Goal: Book appointment/travel/reservation

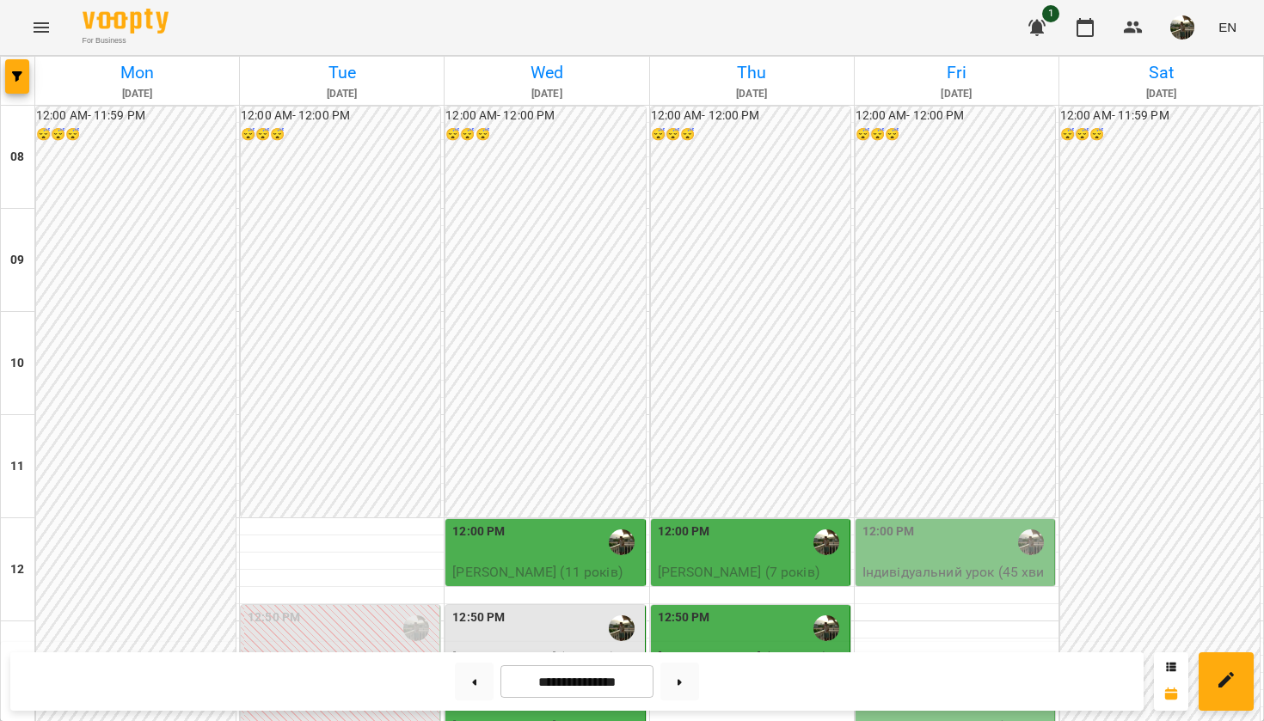
scroll to position [232, 0]
click at [923, 562] on p "Індивідуальний урок (45 хвилин) - [PERSON_NAME] (11 років)" at bounding box center [956, 592] width 188 height 61
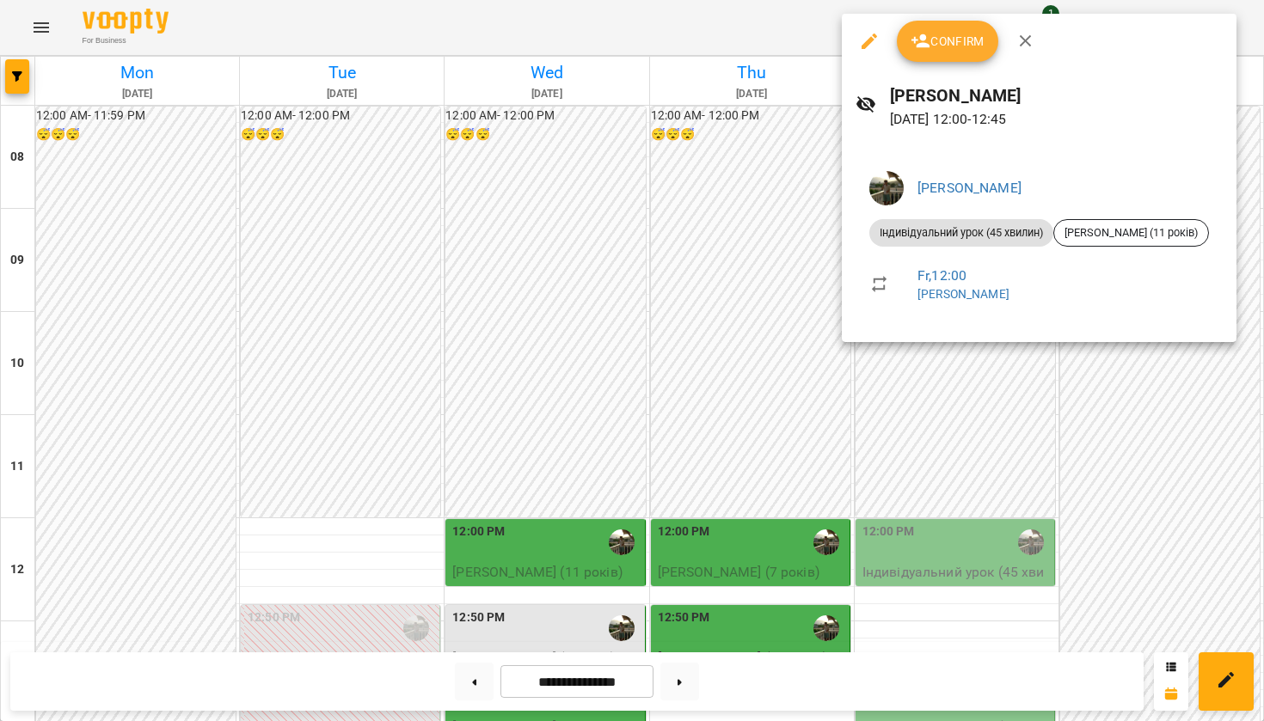
click at [1107, 400] on div at bounding box center [632, 360] width 1264 height 721
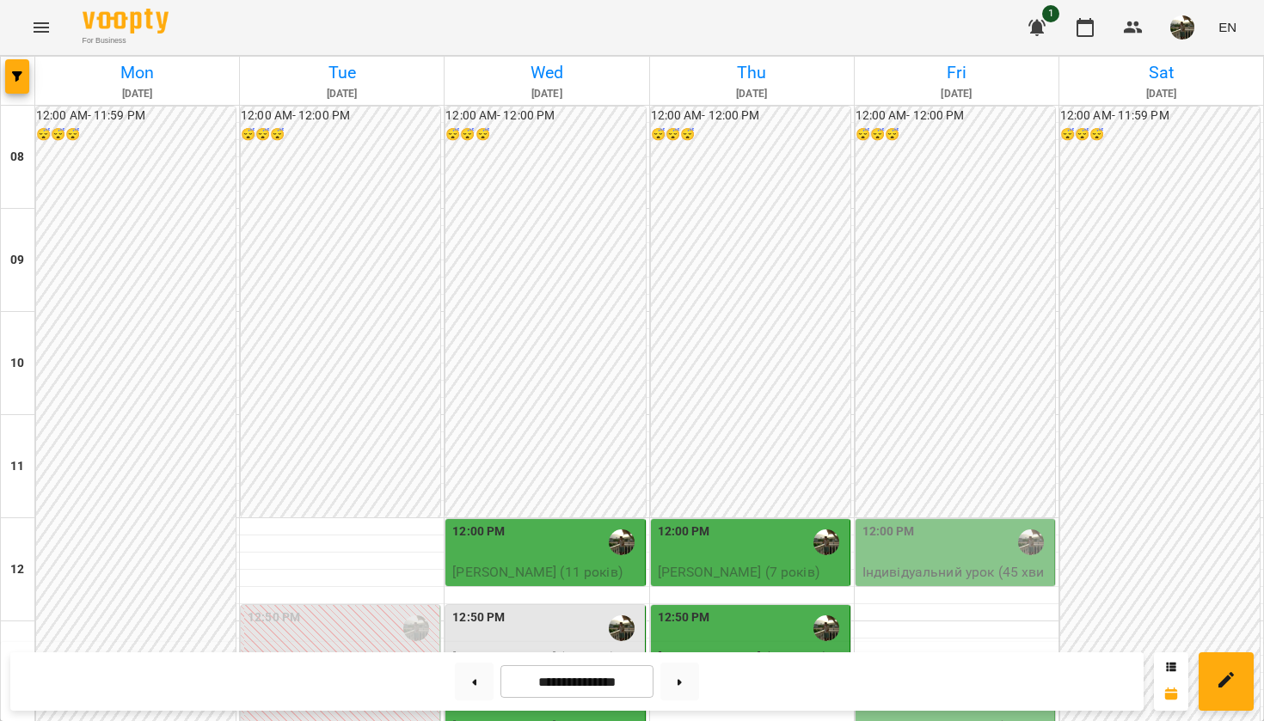
click at [893, 677] on div "1:30 PM" at bounding box center [885, 697] width 46 height 40
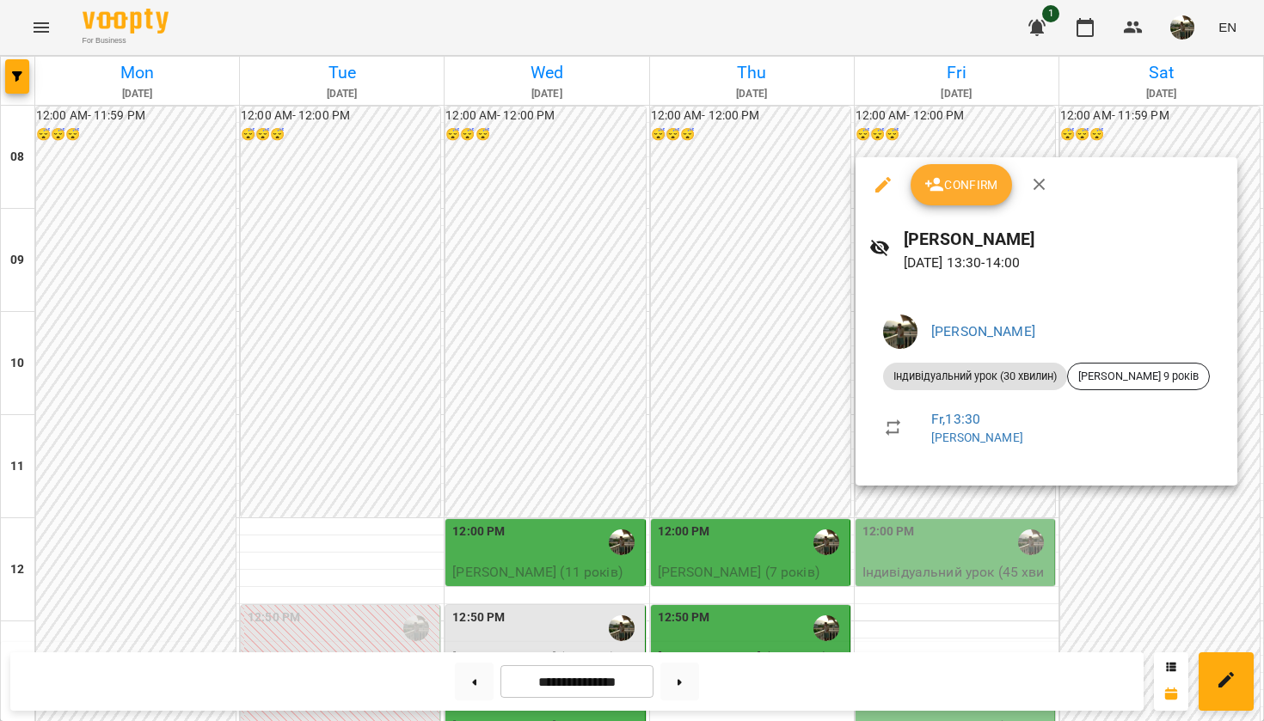
click at [1143, 515] on div at bounding box center [632, 360] width 1264 height 721
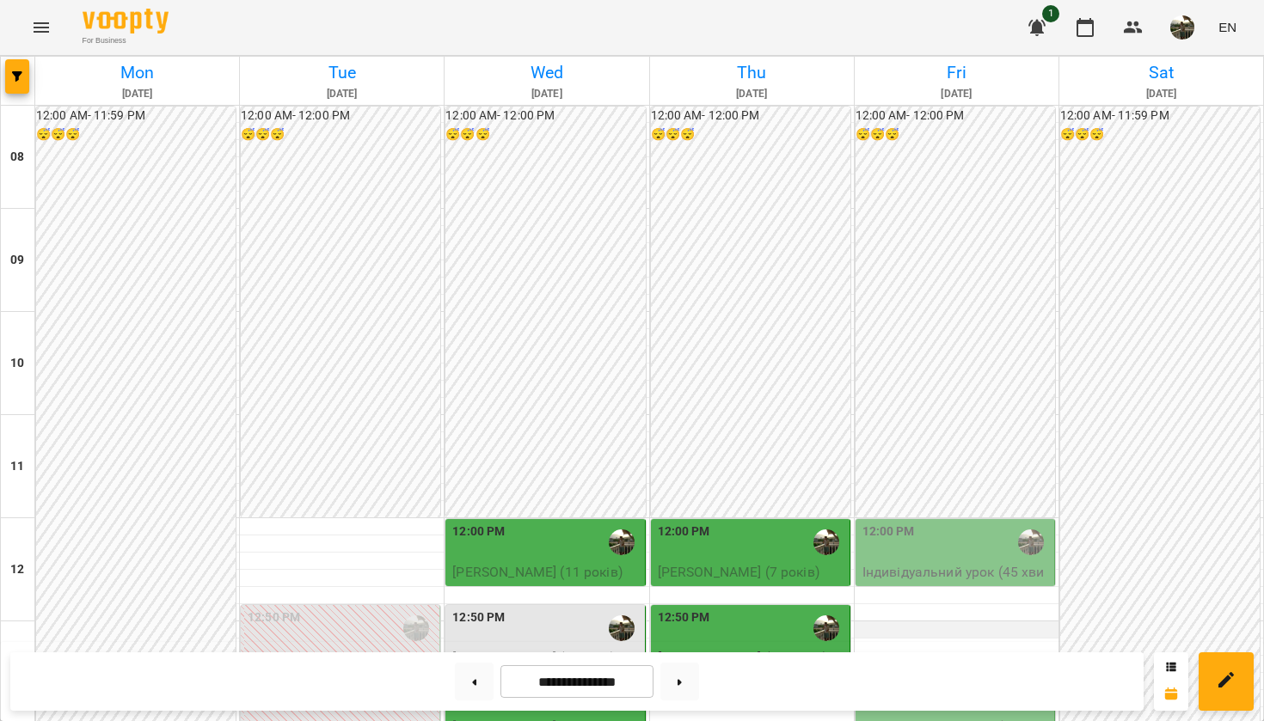
scroll to position [350, 0]
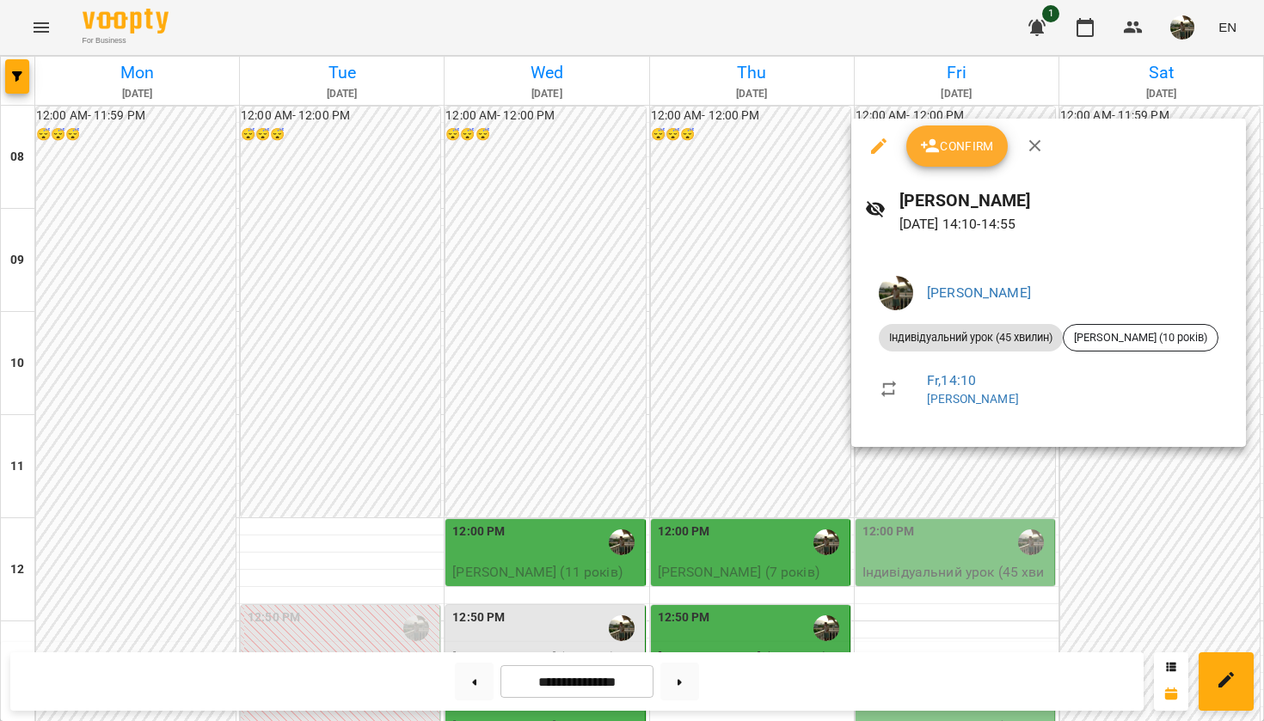
click at [1161, 590] on div at bounding box center [632, 360] width 1264 height 721
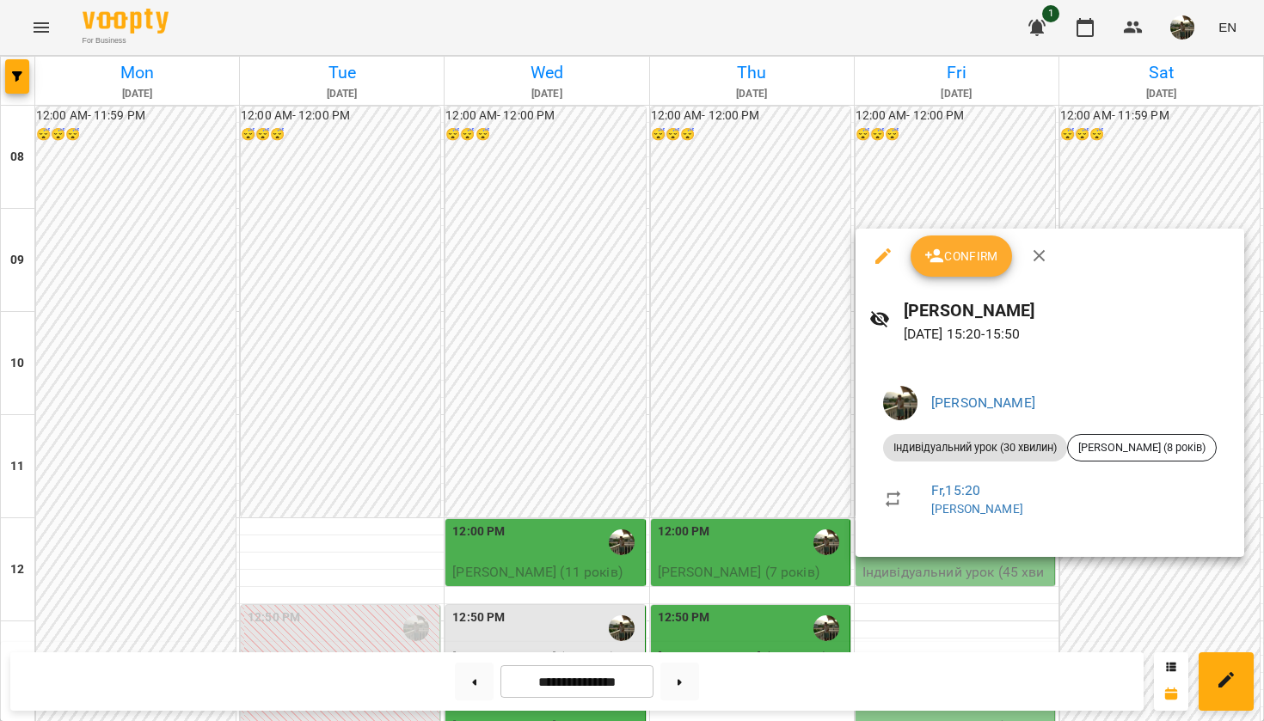
click at [1109, 580] on div at bounding box center [632, 360] width 1264 height 721
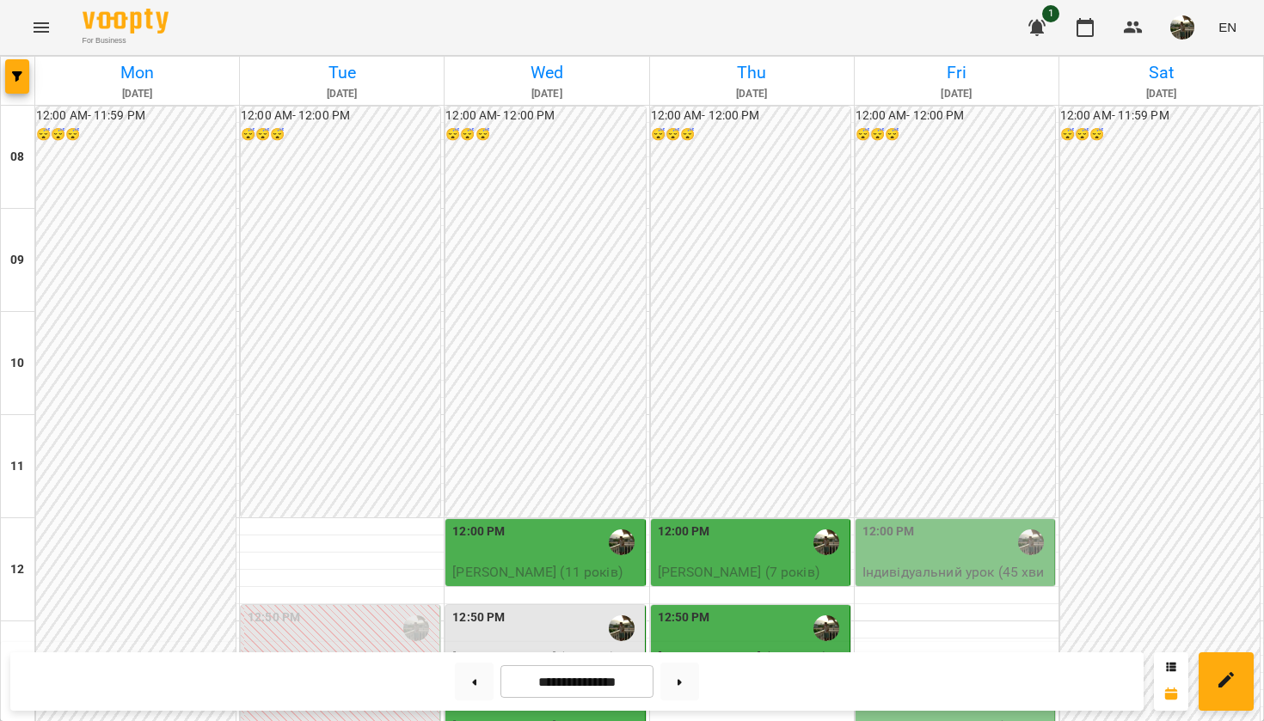
click at [887, 677] on div "1:30 PM" at bounding box center [885, 697] width 46 height 40
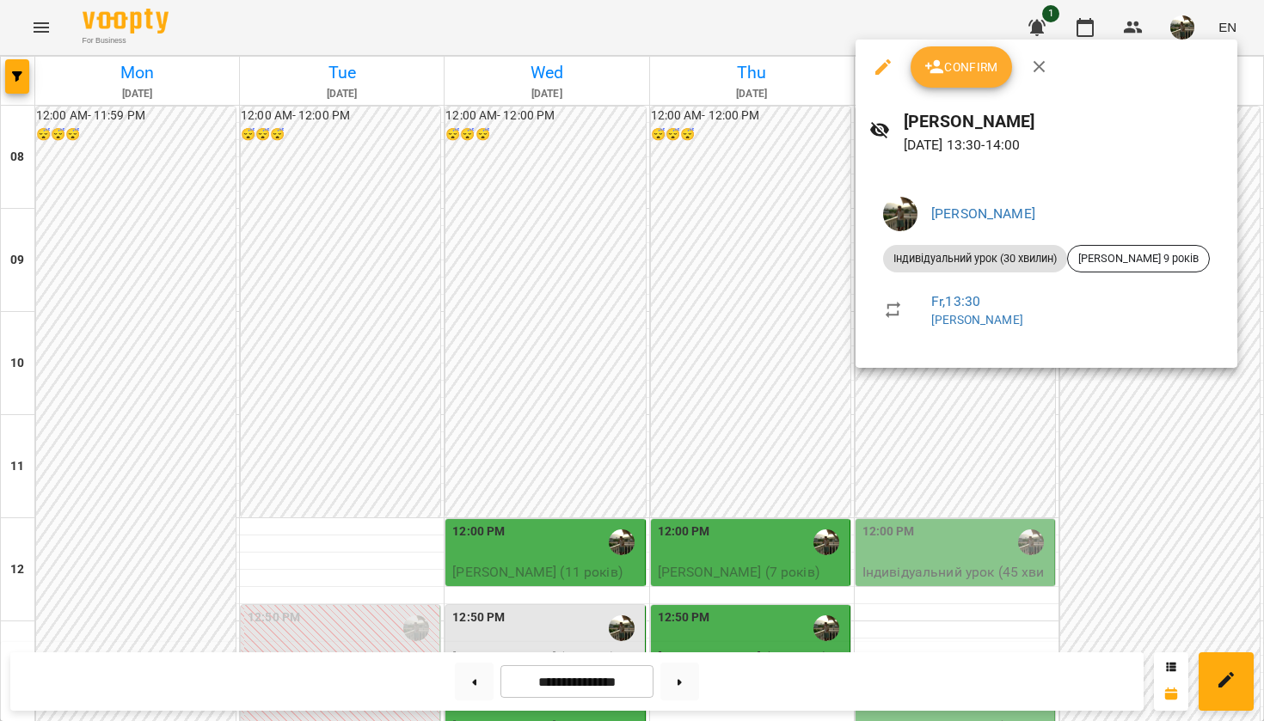
click at [1080, 459] on div at bounding box center [632, 360] width 1264 height 721
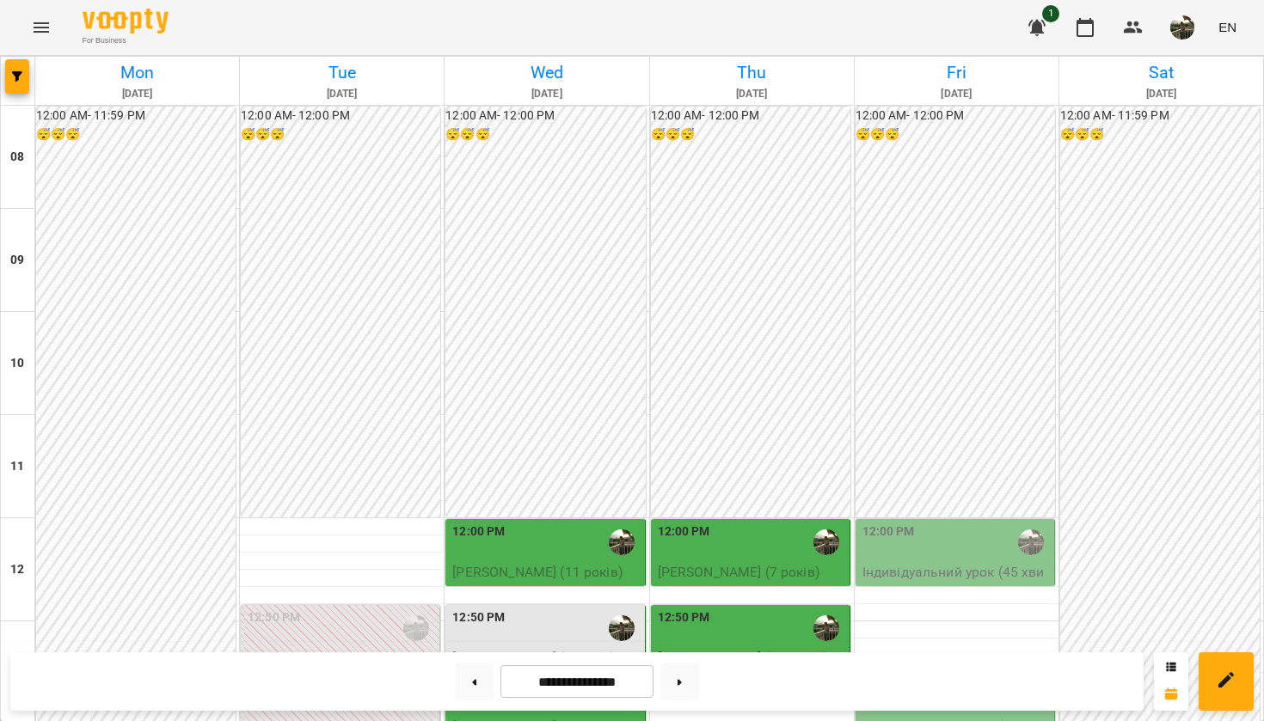
scroll to position [454, 0]
click at [687, 689] on button at bounding box center [679, 682] width 39 height 38
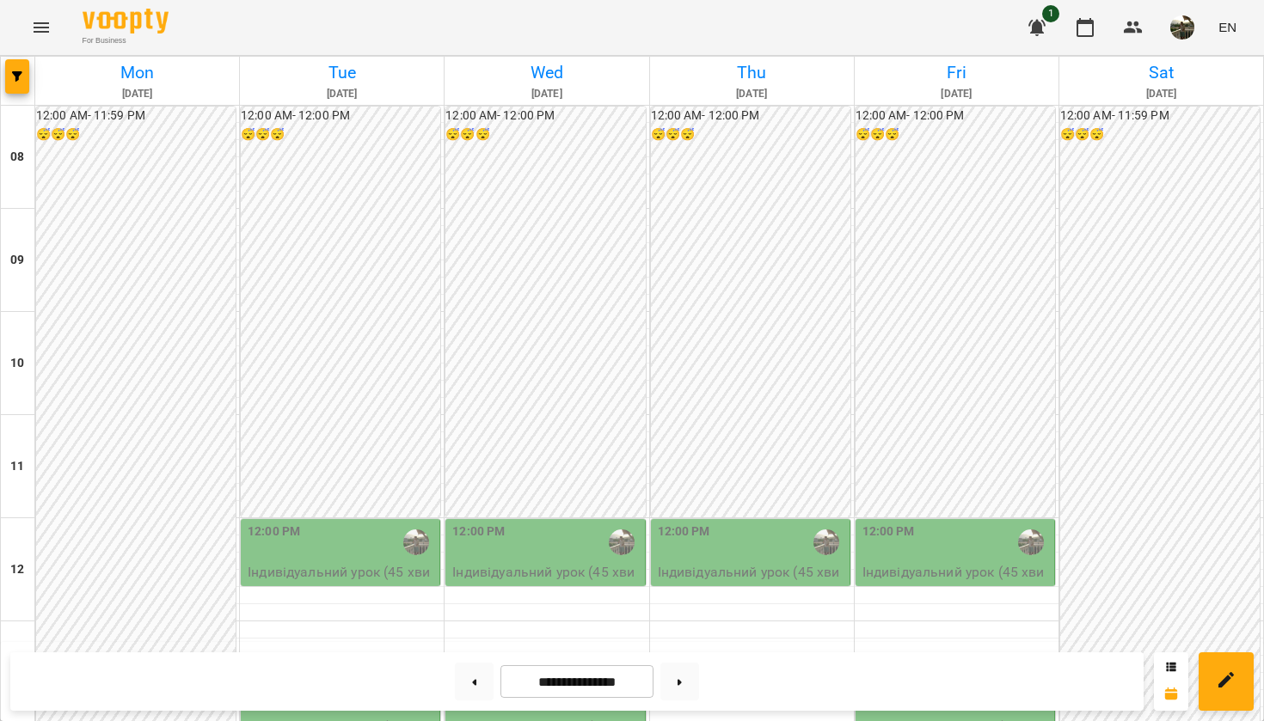
scroll to position [338, 0]
click at [389, 674] on div "1:30 PM Індивідуальний урок (30 хвилин) - [PERSON_NAME] 9 років" at bounding box center [340, 717] width 199 height 87
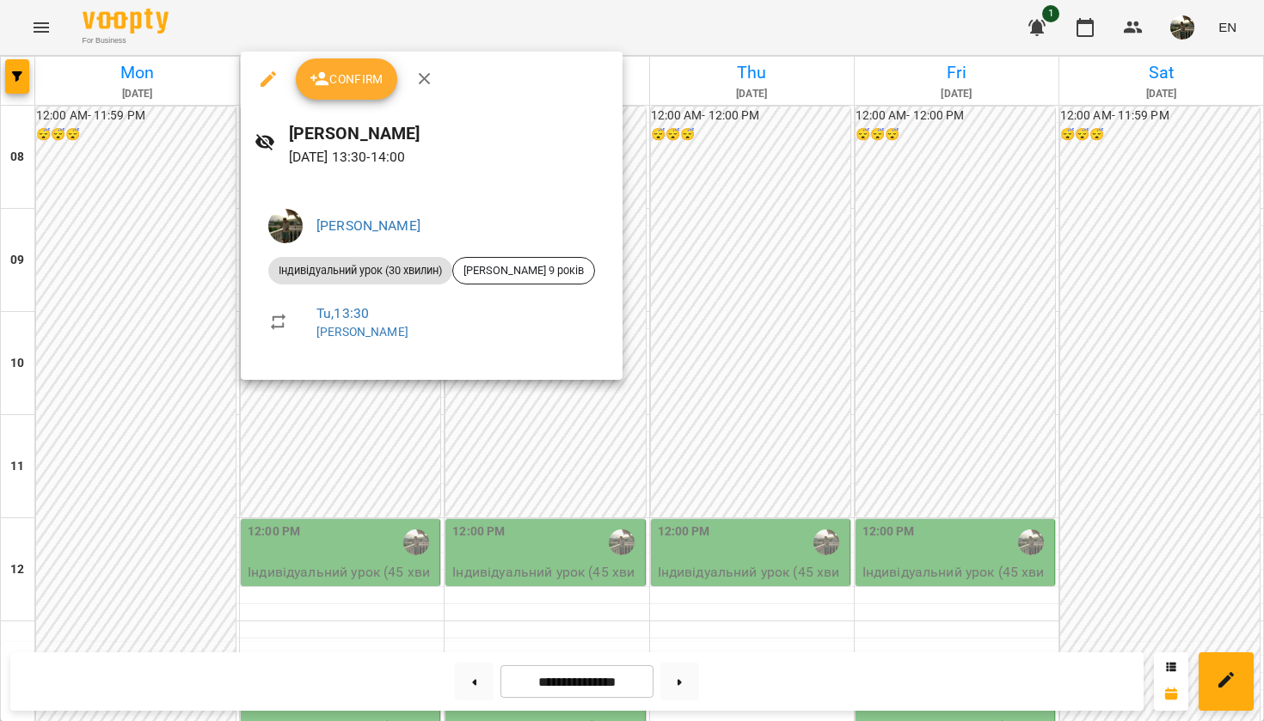
click at [369, 427] on div at bounding box center [632, 360] width 1264 height 721
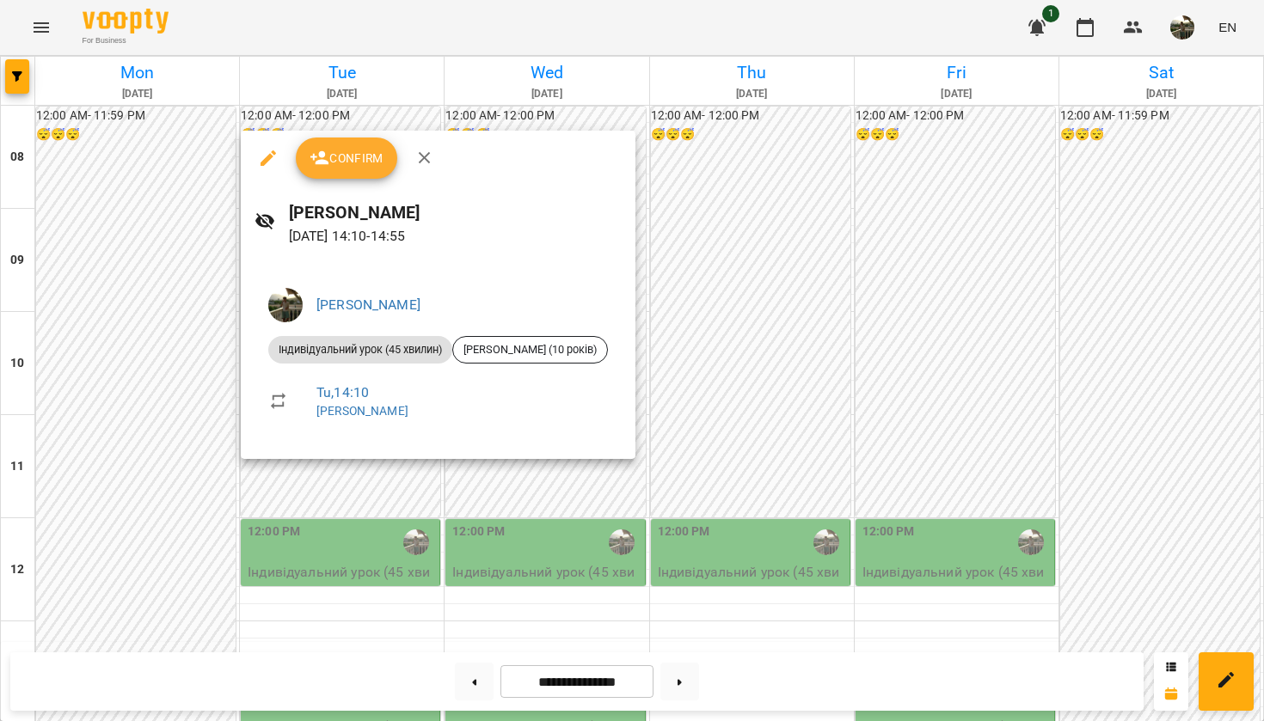
click at [351, 540] on div at bounding box center [632, 360] width 1264 height 721
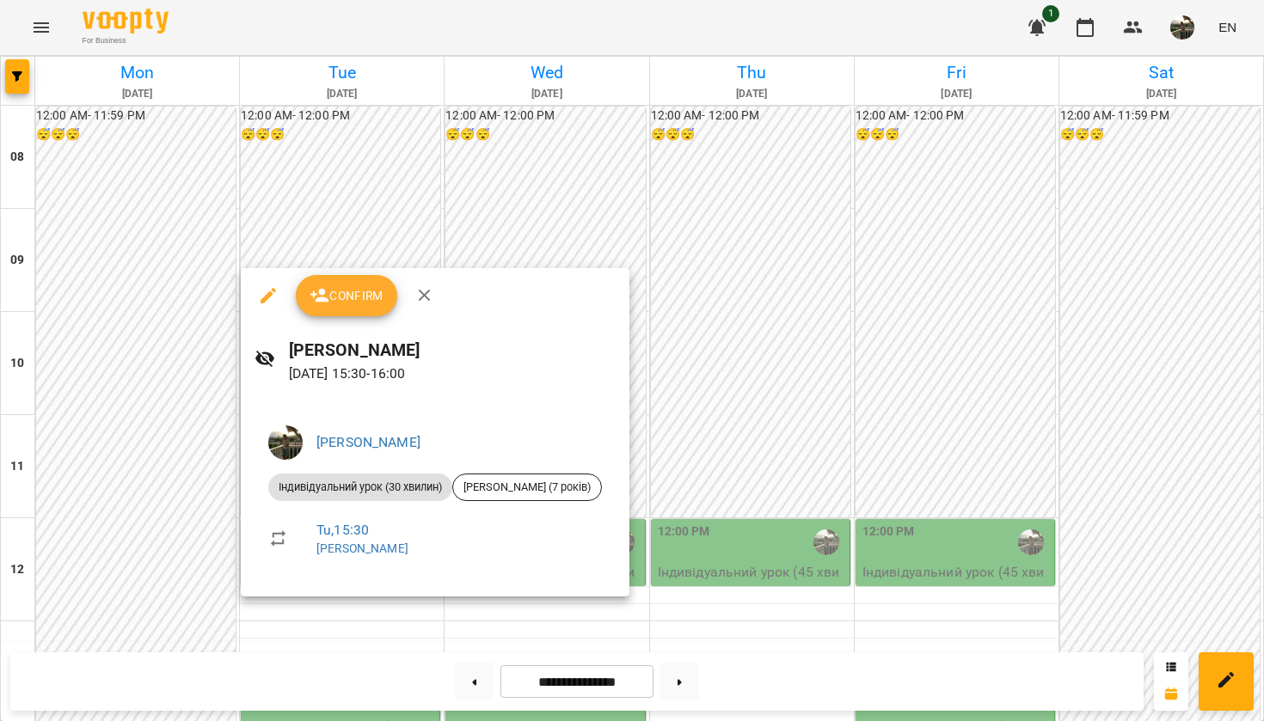
click at [378, 223] on div at bounding box center [632, 360] width 1264 height 721
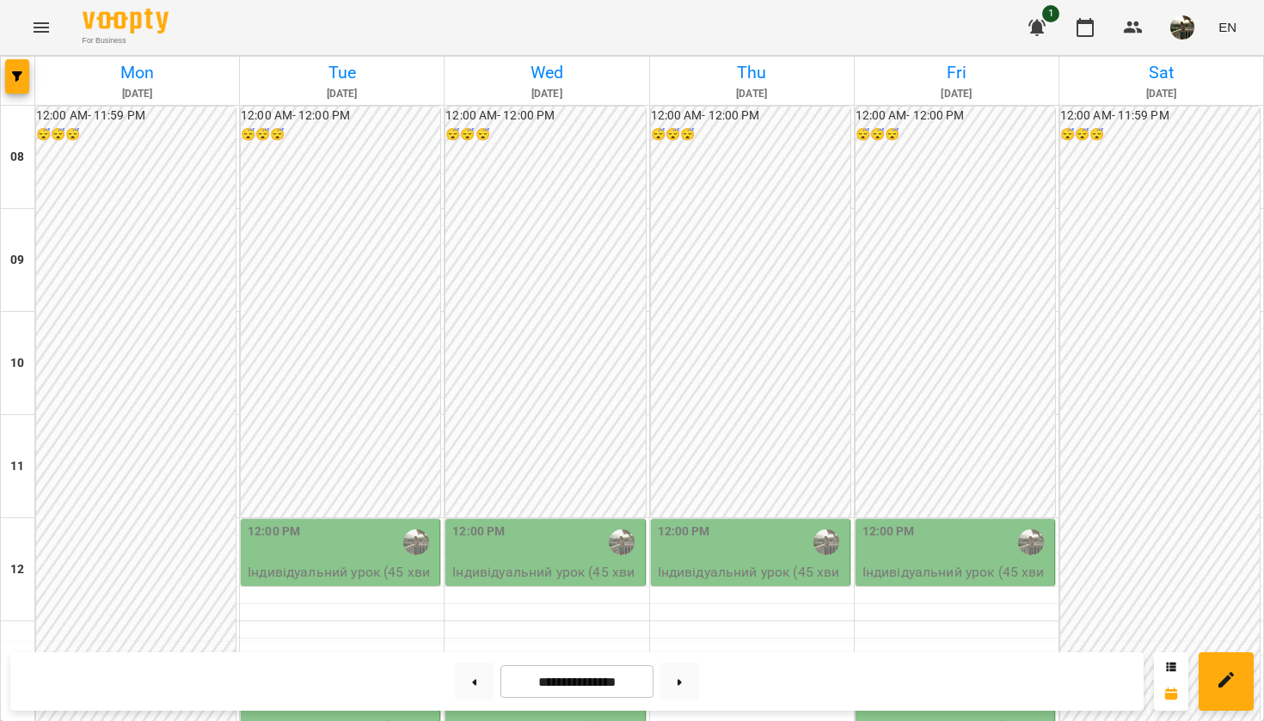
scroll to position [546, 0]
click at [670, 679] on button at bounding box center [679, 682] width 39 height 38
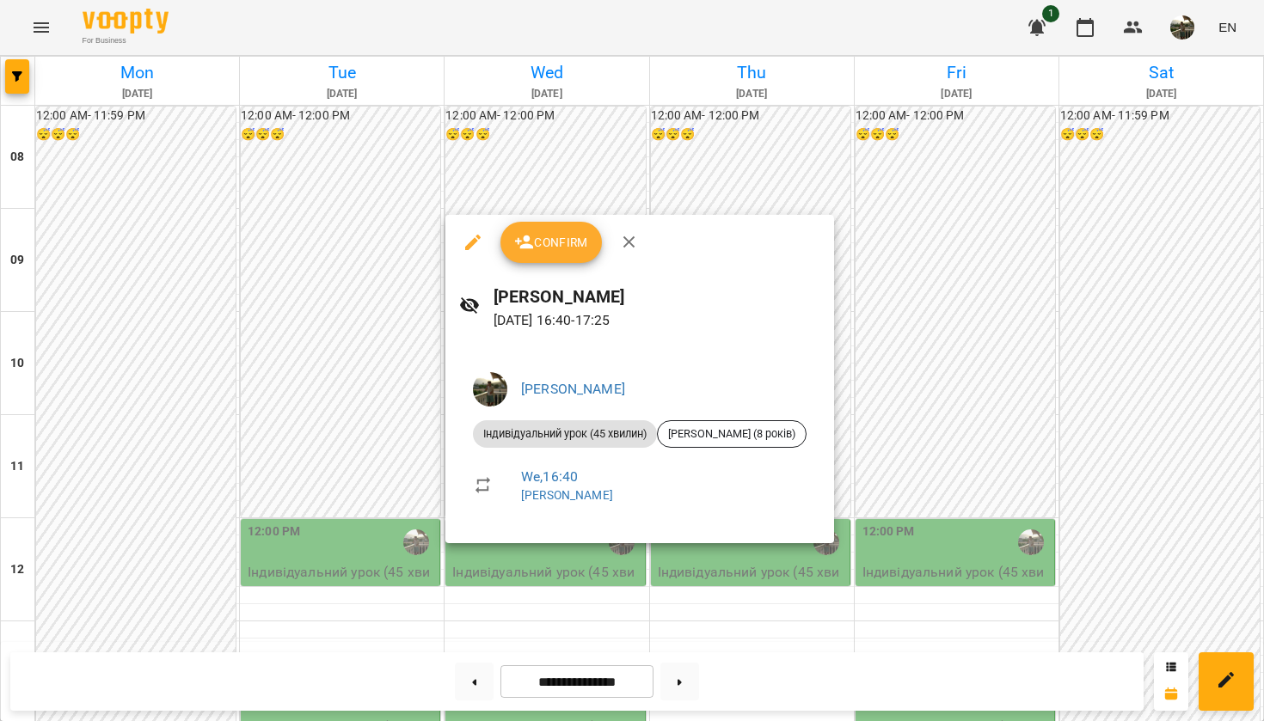
click at [167, 487] on div at bounding box center [632, 360] width 1264 height 721
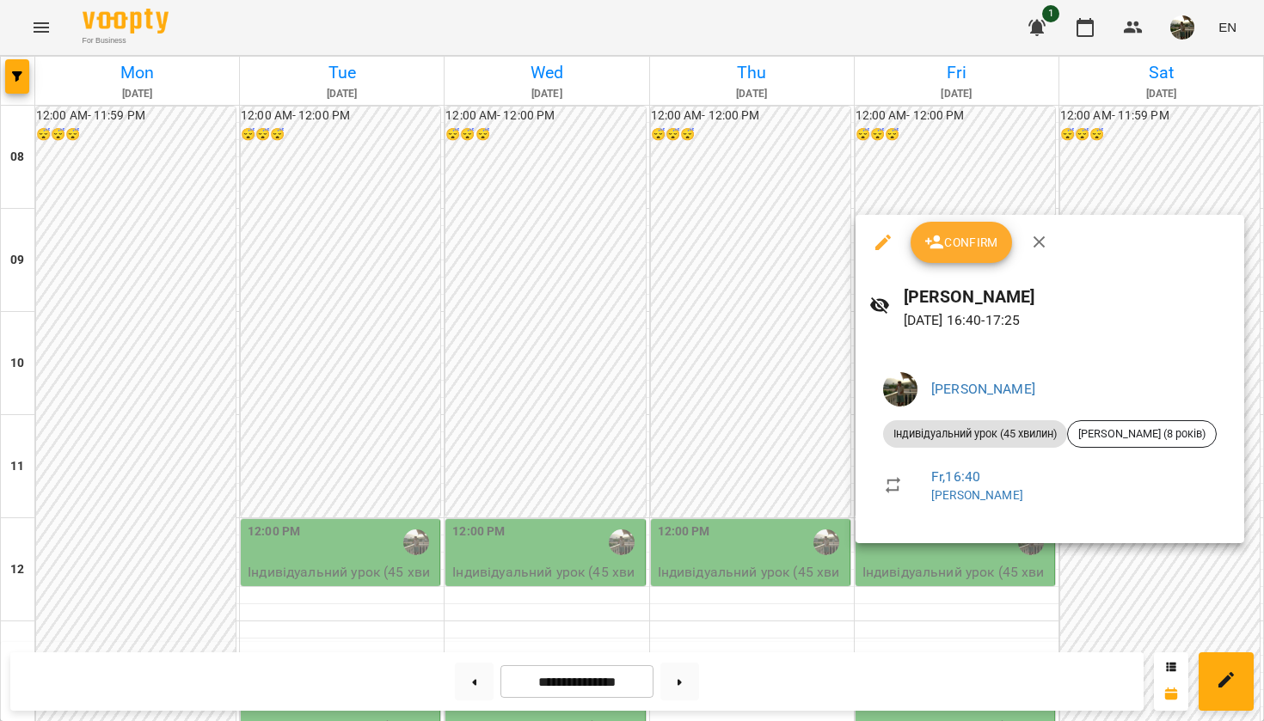
click at [1089, 572] on div at bounding box center [632, 360] width 1264 height 721
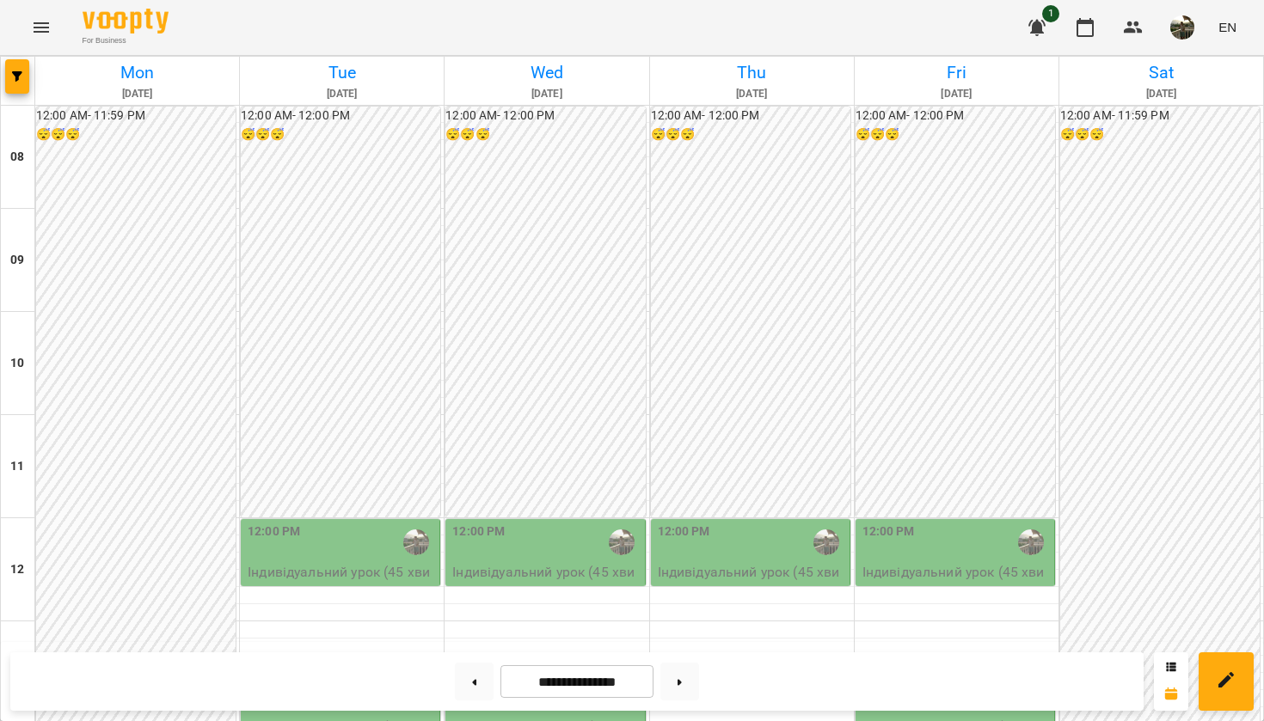
scroll to position [362, 0]
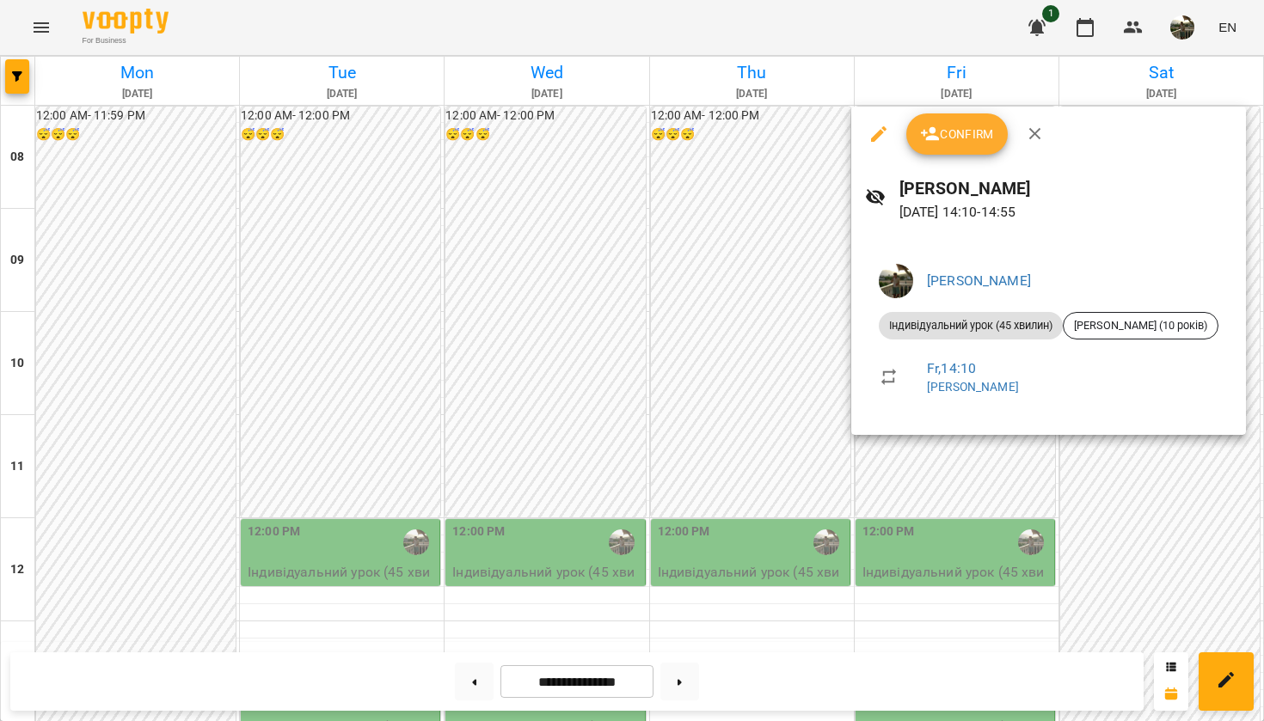
click at [1129, 485] on div at bounding box center [632, 360] width 1264 height 721
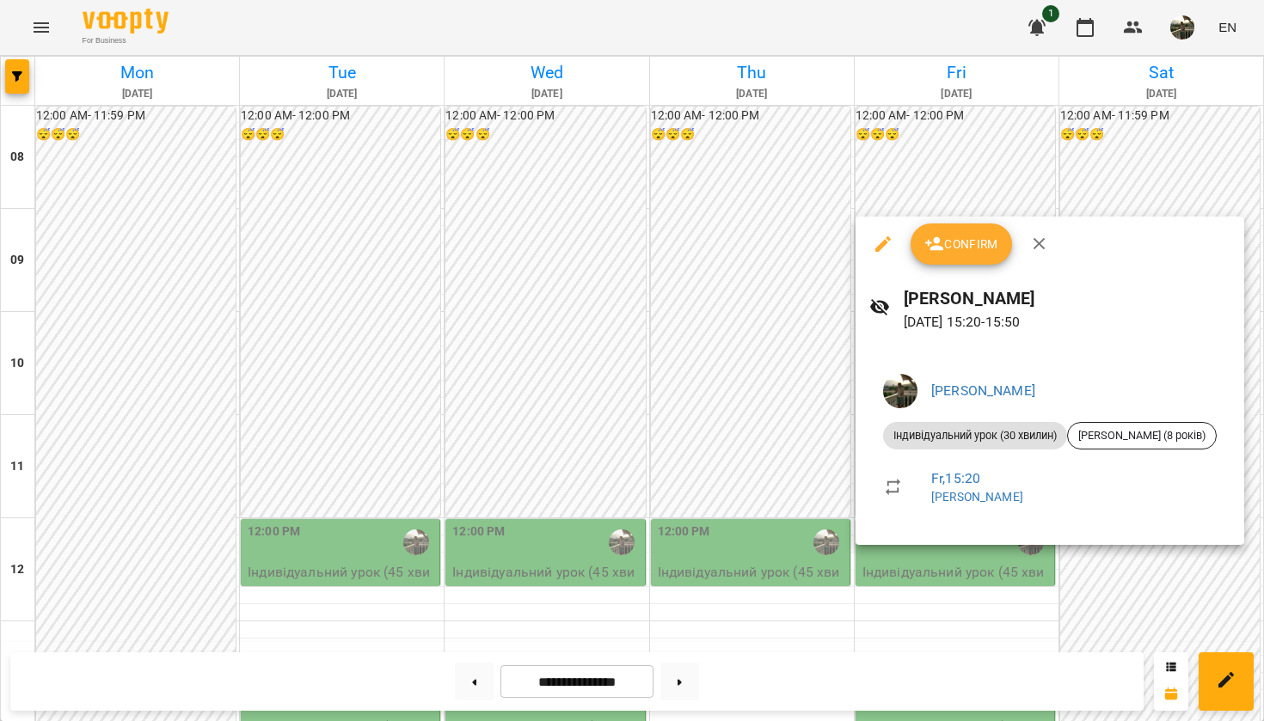
click at [1146, 560] on div at bounding box center [632, 360] width 1264 height 721
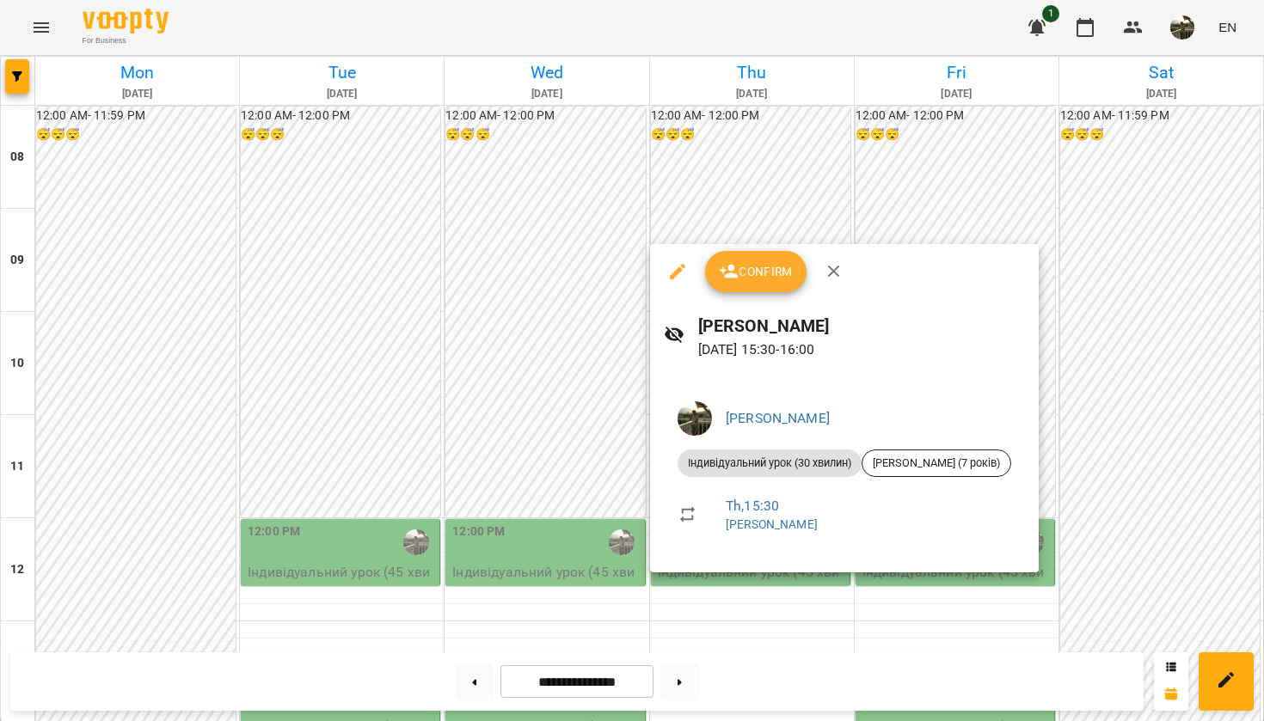
click at [1161, 538] on div at bounding box center [632, 360] width 1264 height 721
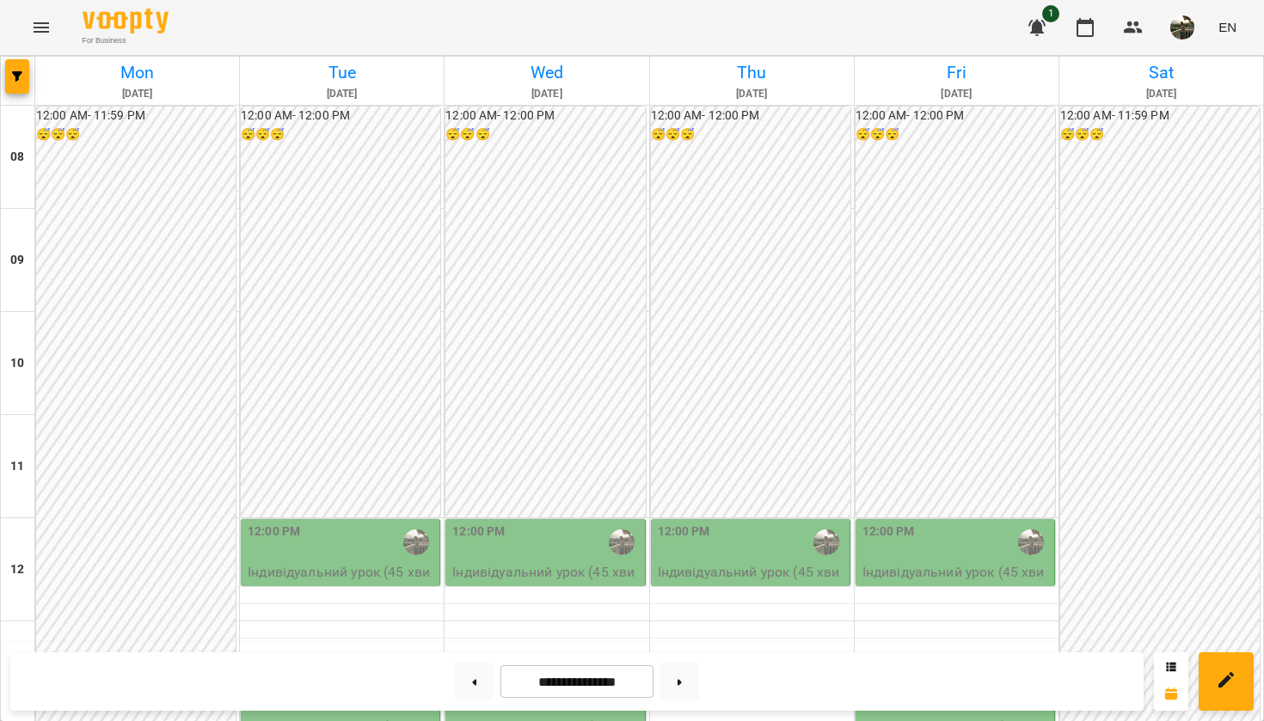
click at [579, 677] on div "1:30 PM" at bounding box center [546, 697] width 188 height 40
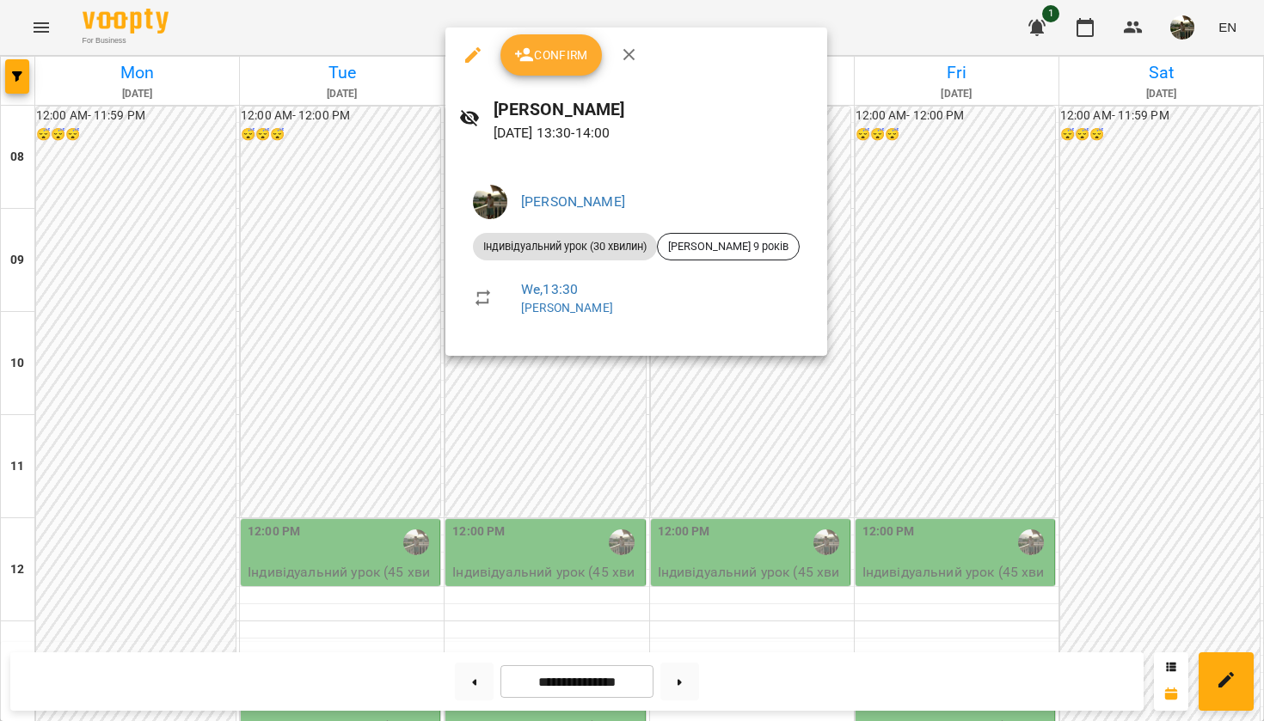
click at [686, 426] on div at bounding box center [632, 360] width 1264 height 721
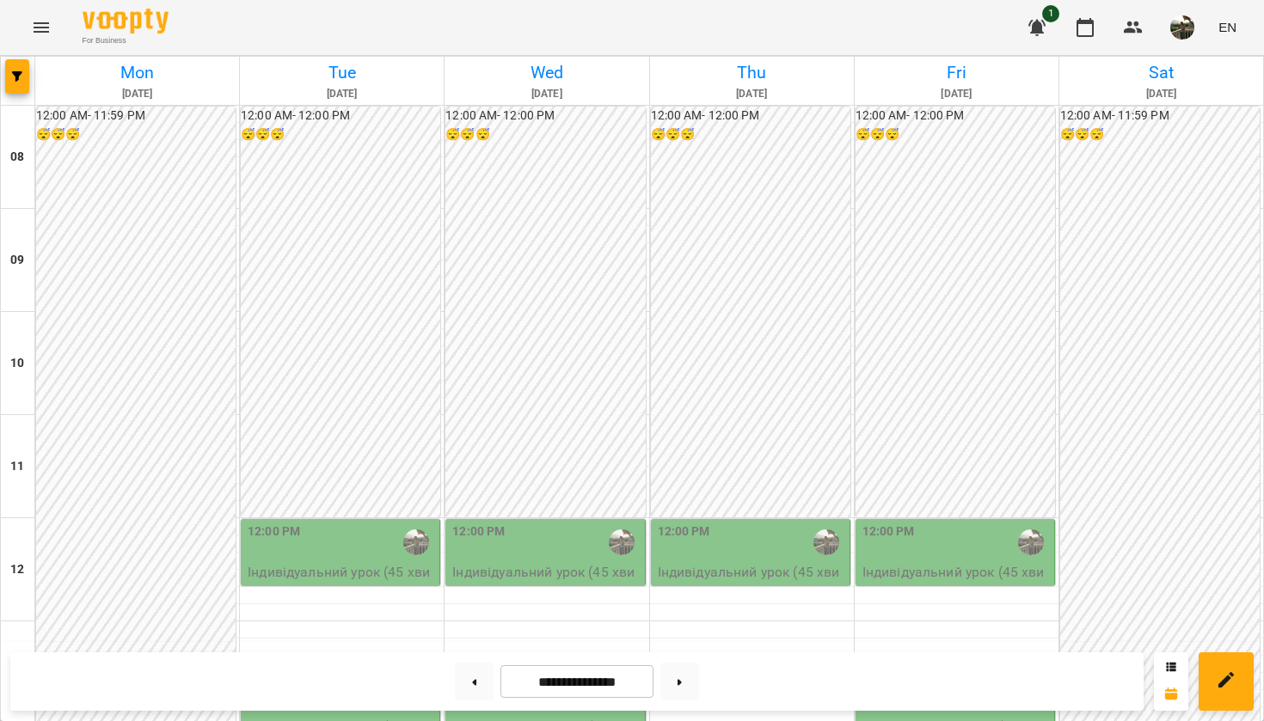
click at [318, 677] on div "1:30 PM" at bounding box center [342, 697] width 188 height 40
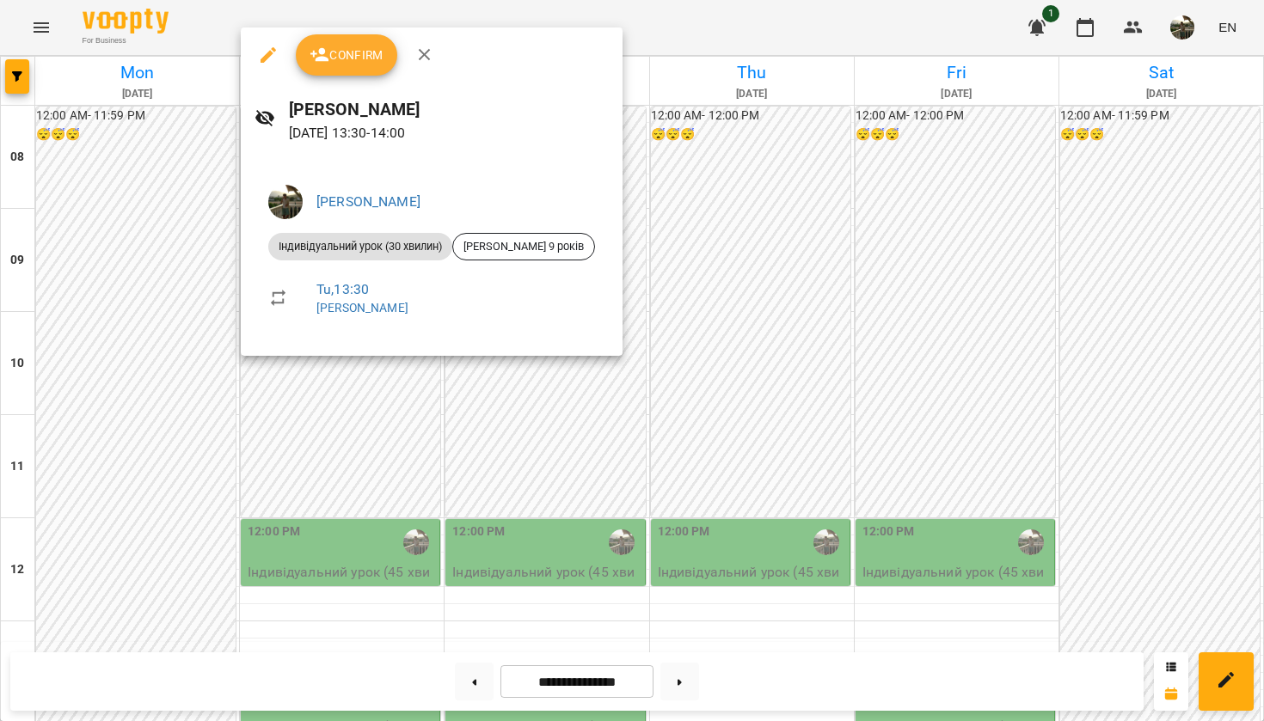
click at [77, 422] on div at bounding box center [632, 360] width 1264 height 721
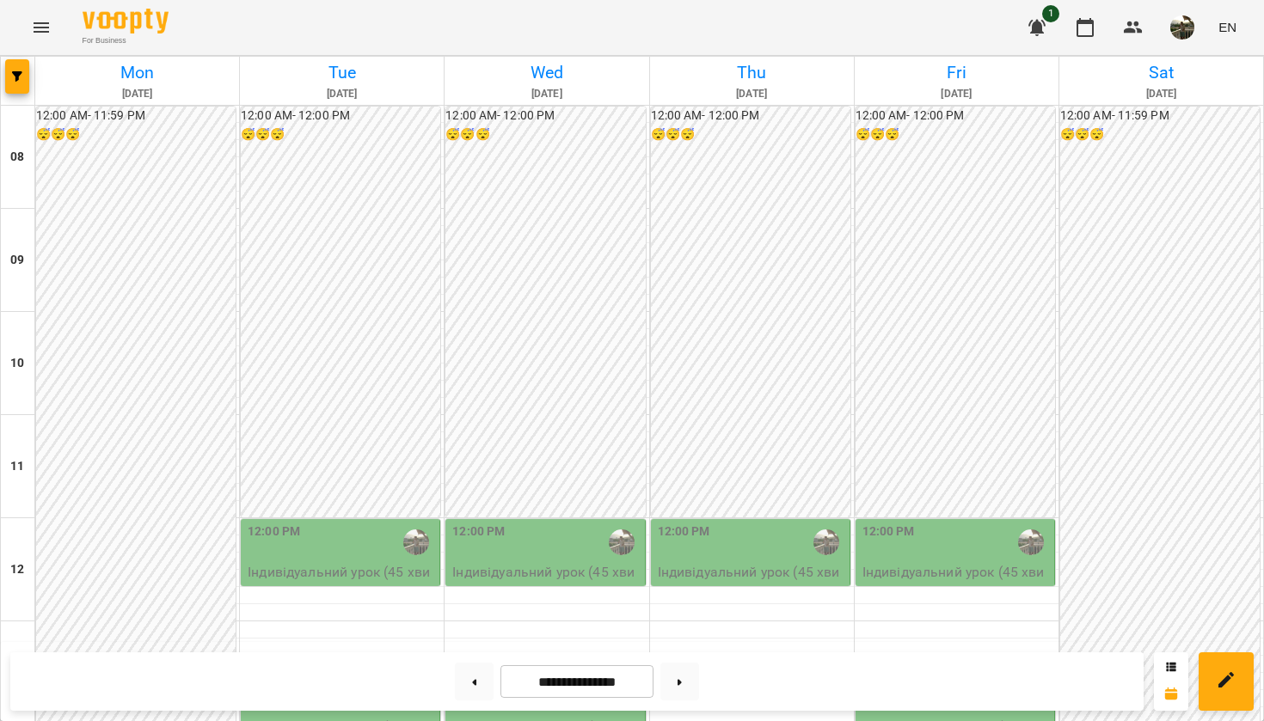
scroll to position [221, 0]
click at [306, 523] on div "12:00 PM" at bounding box center [342, 543] width 188 height 40
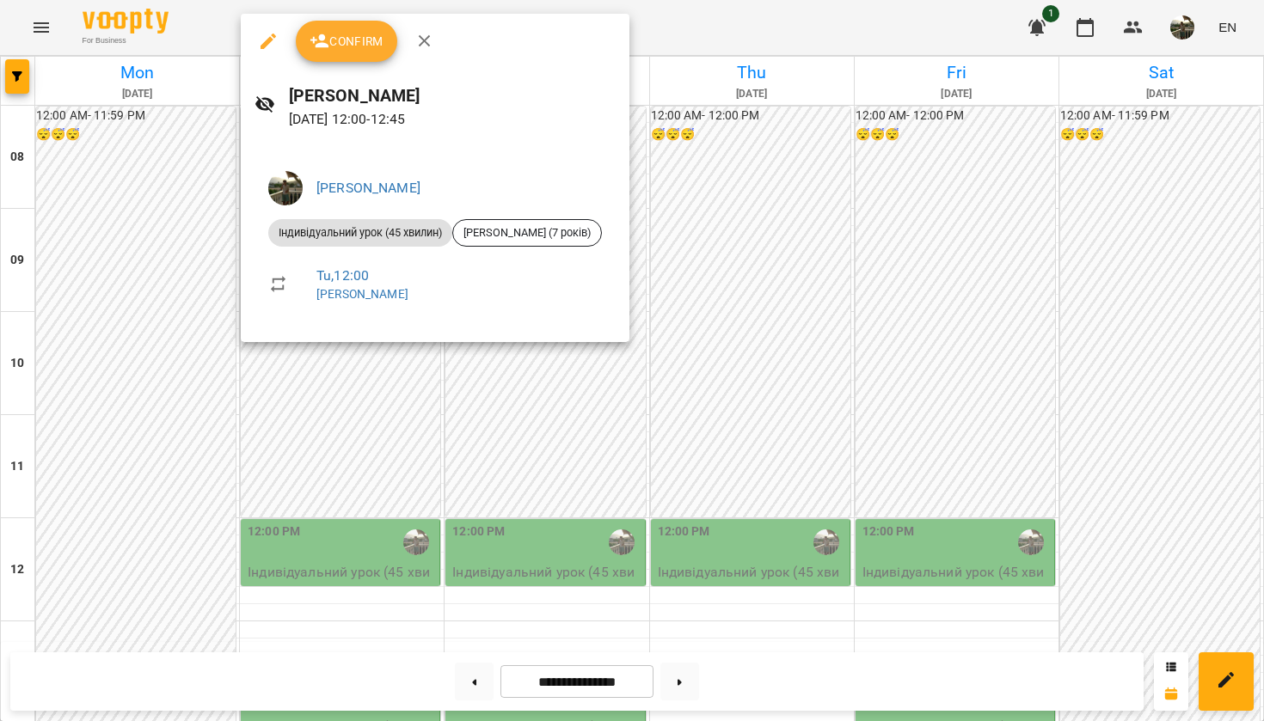
click at [169, 390] on div at bounding box center [632, 360] width 1264 height 721
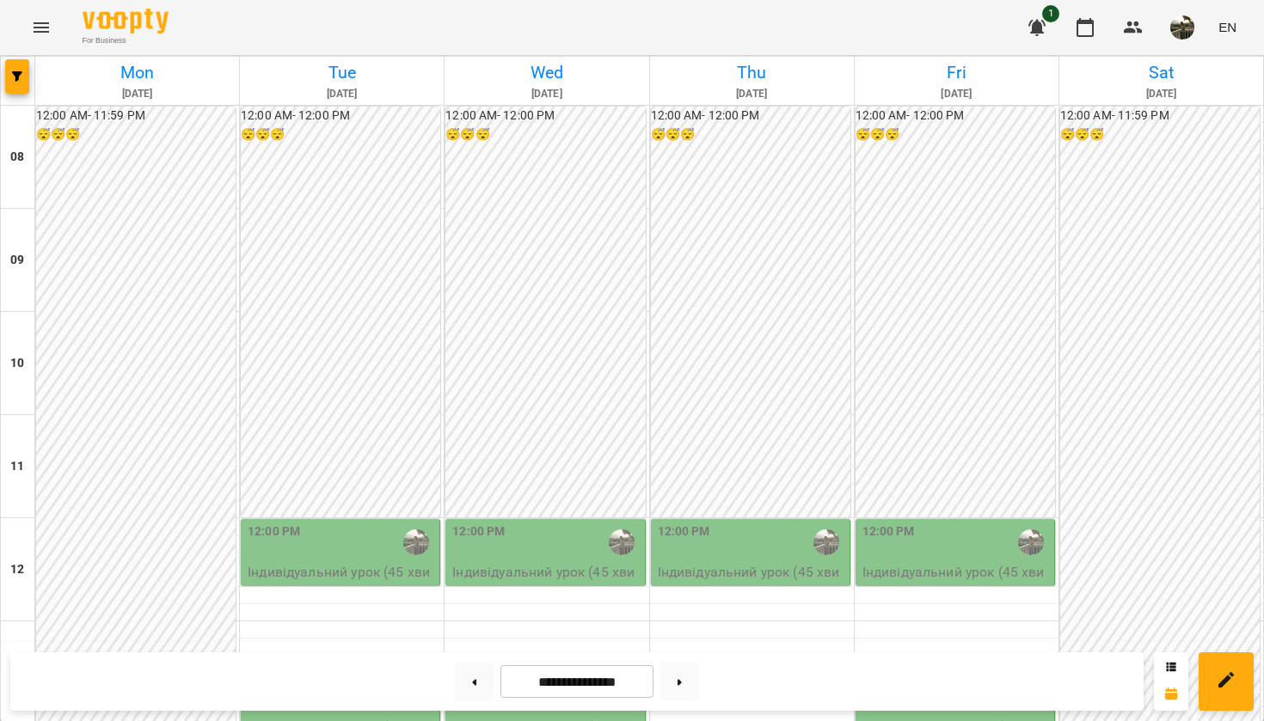
click at [560, 523] on div "12:00 PM" at bounding box center [546, 543] width 188 height 40
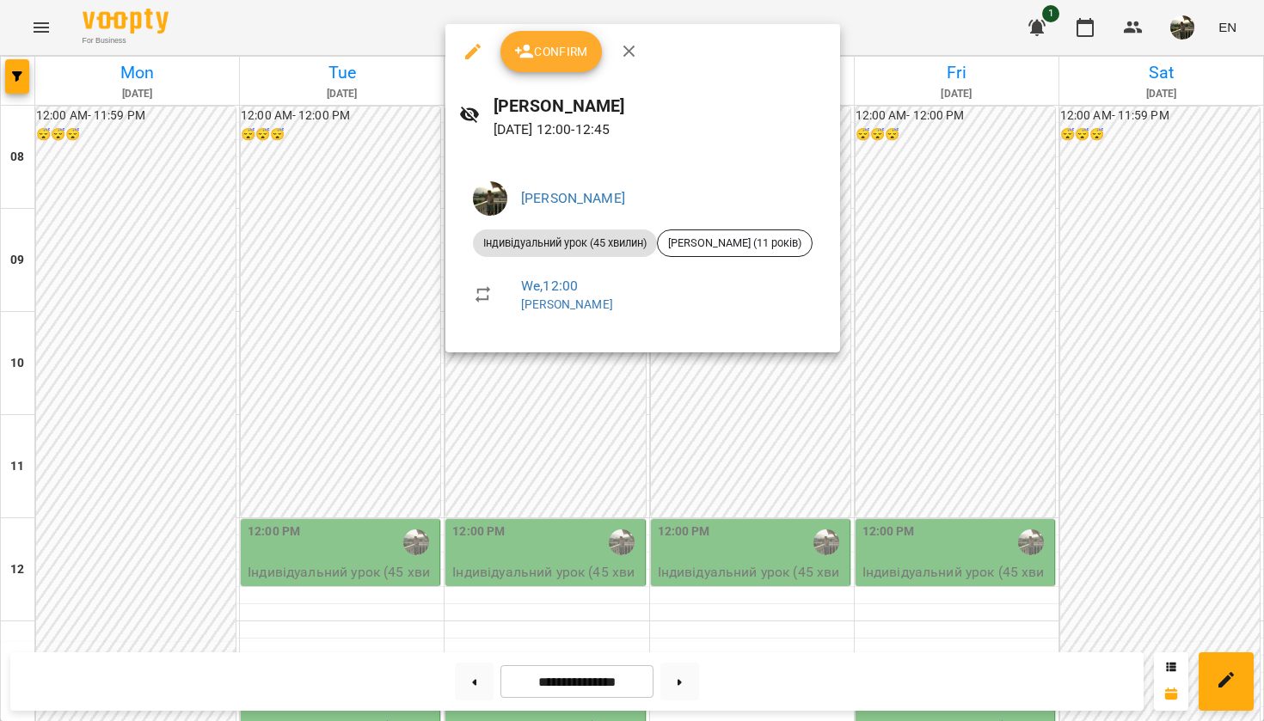
click at [962, 236] on div at bounding box center [632, 360] width 1264 height 721
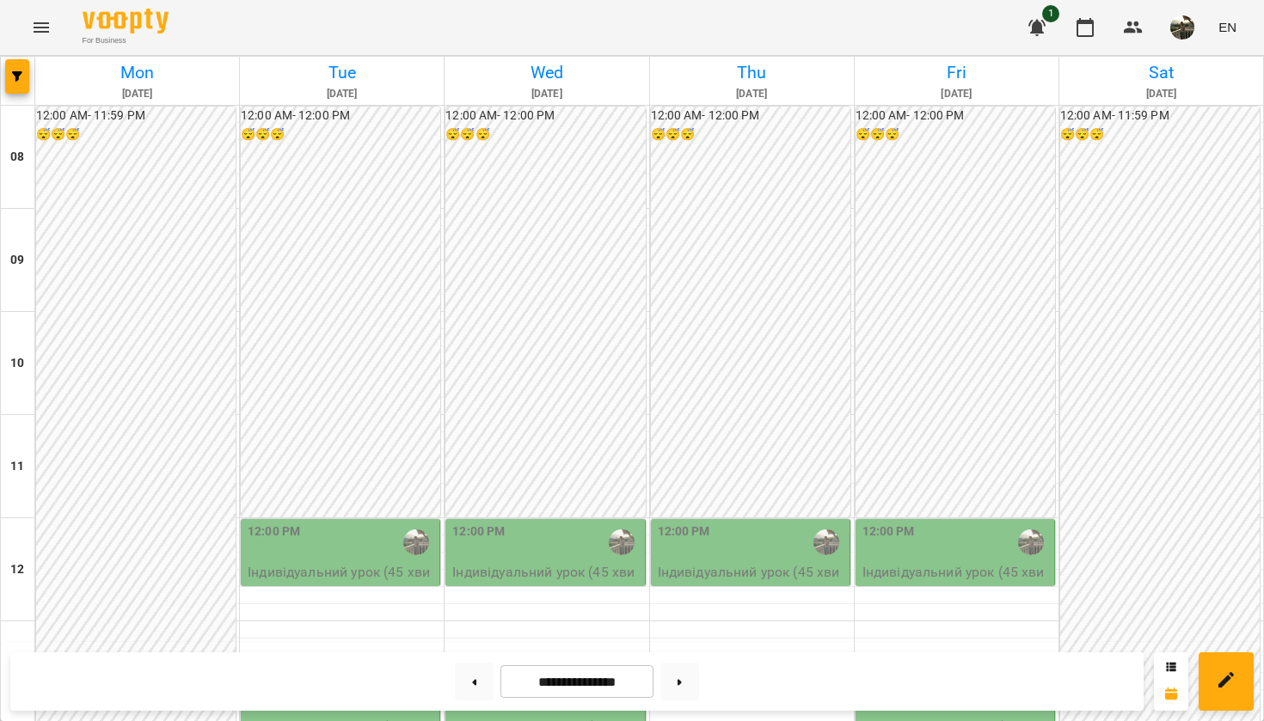
click at [752, 523] on div "12:00 PM" at bounding box center [752, 543] width 188 height 40
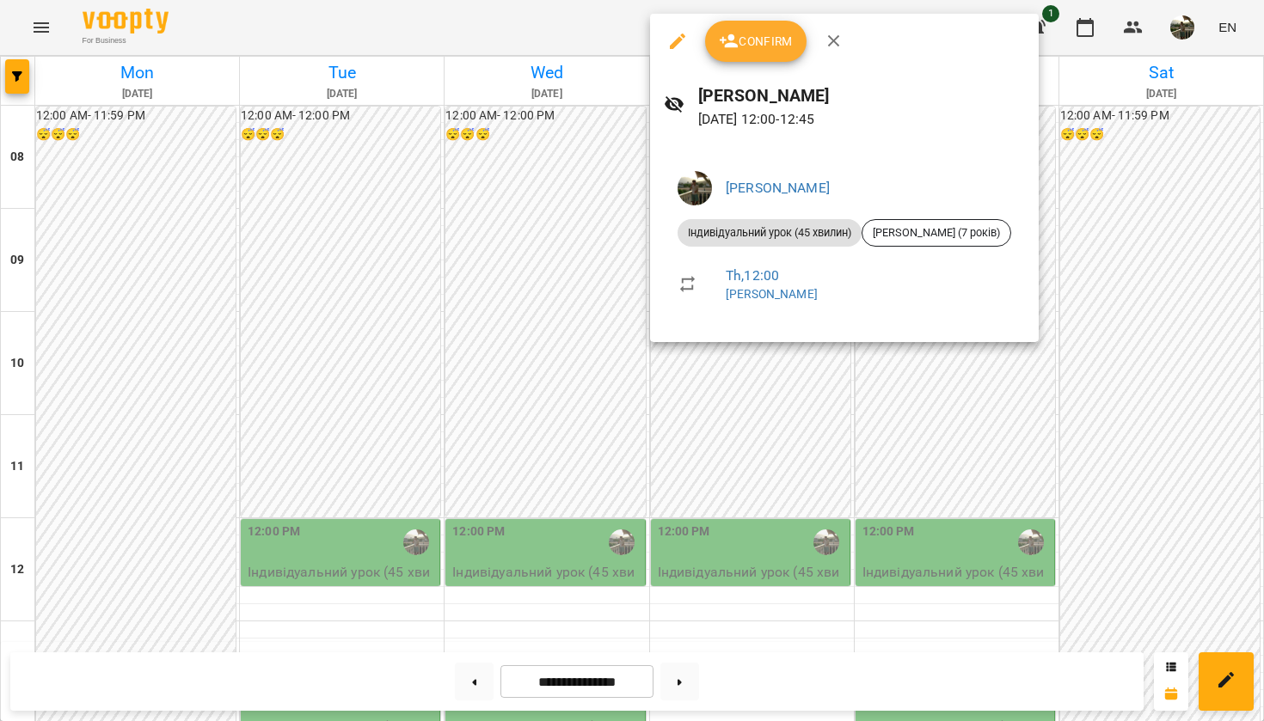
click at [1152, 211] on div at bounding box center [632, 360] width 1264 height 721
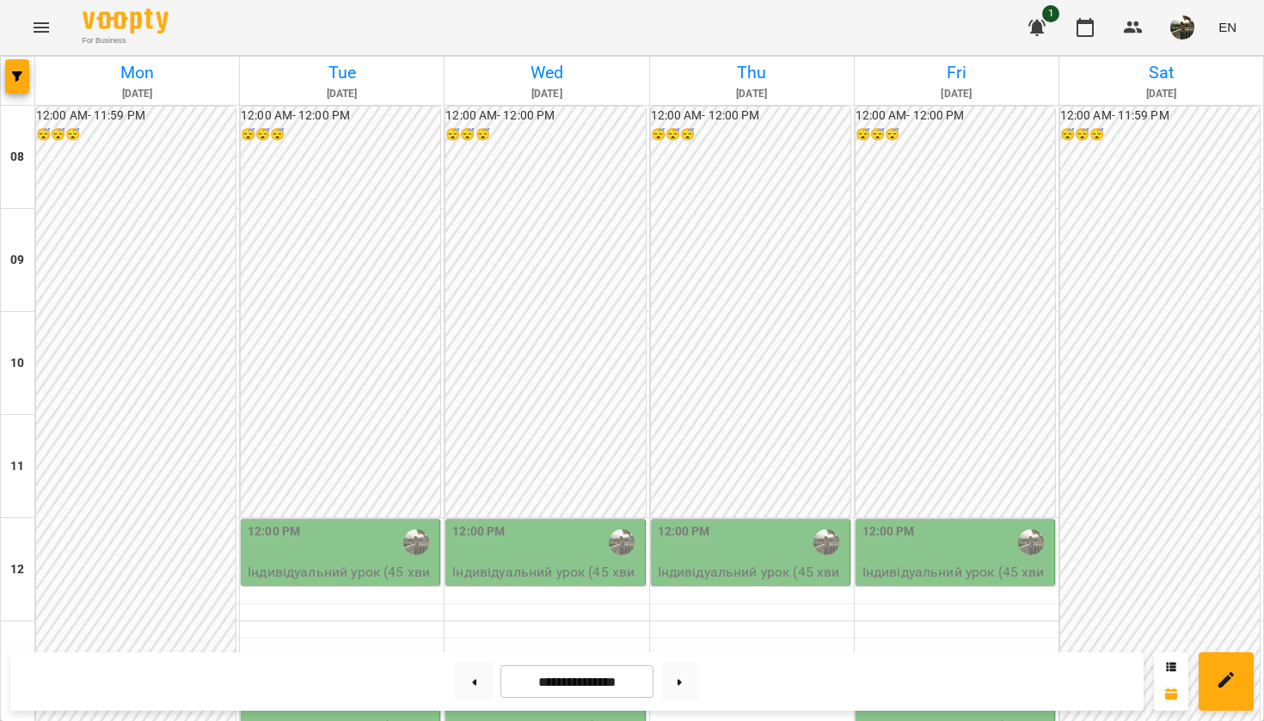
click at [962, 289] on div "12:00 AM - 12:00 PM 😴😴😴" at bounding box center [954, 312] width 199 height 411
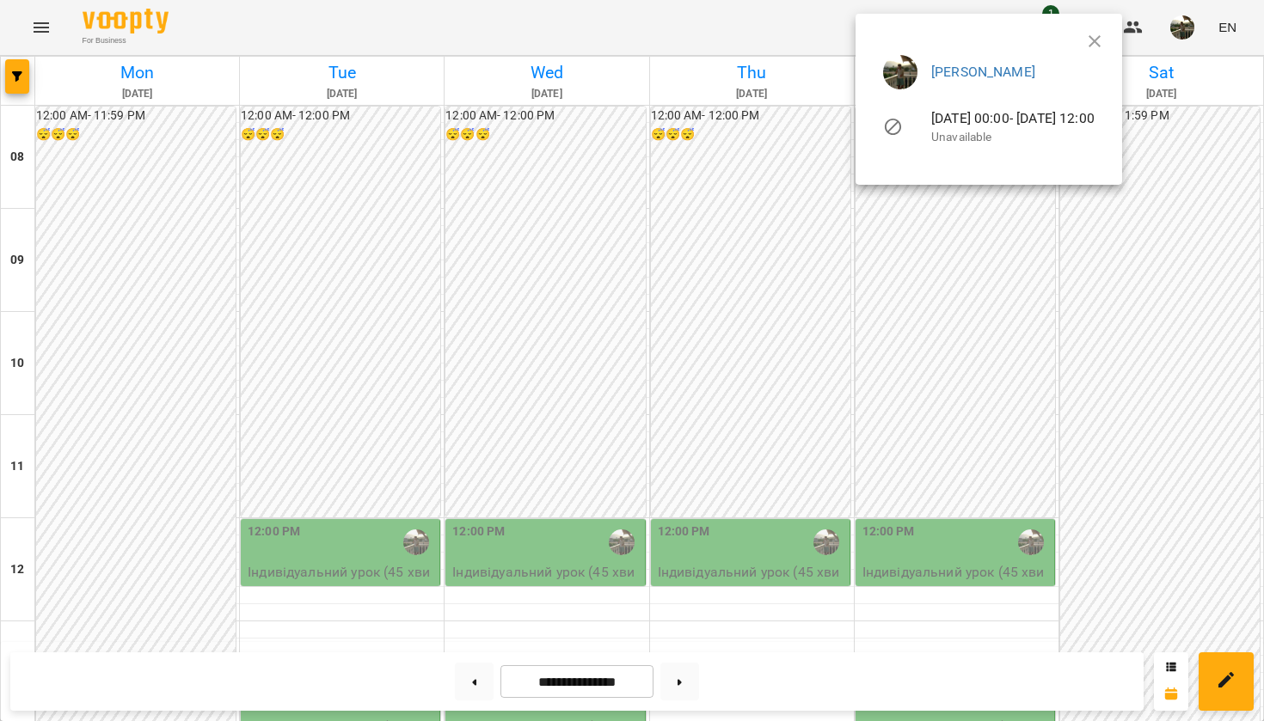
click at [961, 303] on div at bounding box center [632, 360] width 1264 height 721
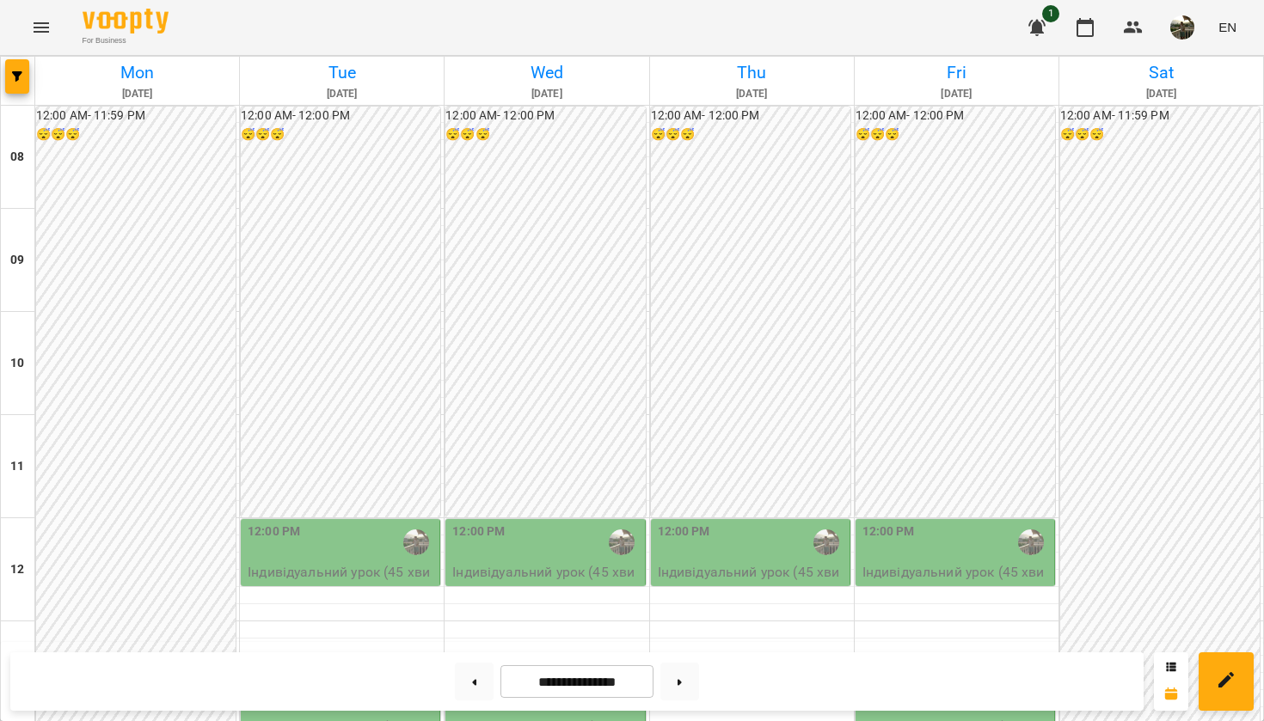
click at [958, 523] on div "12:00 PM" at bounding box center [956, 543] width 188 height 40
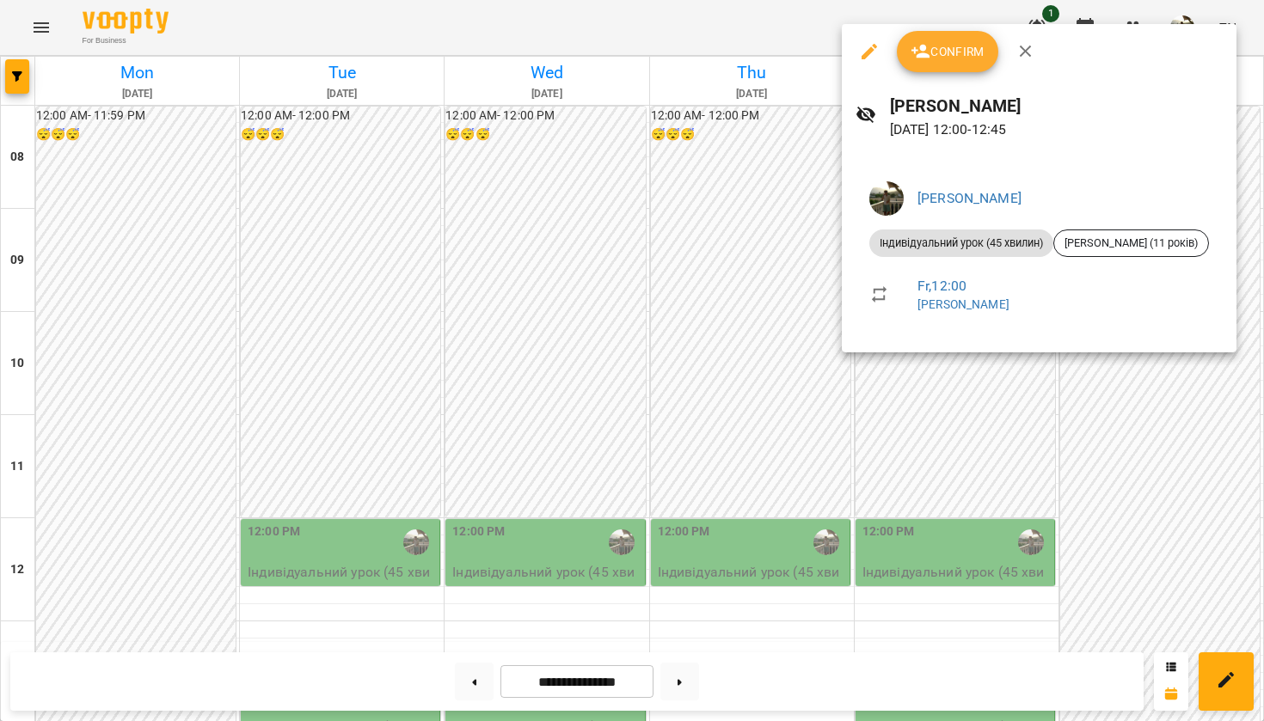
click at [1142, 368] on div at bounding box center [632, 360] width 1264 height 721
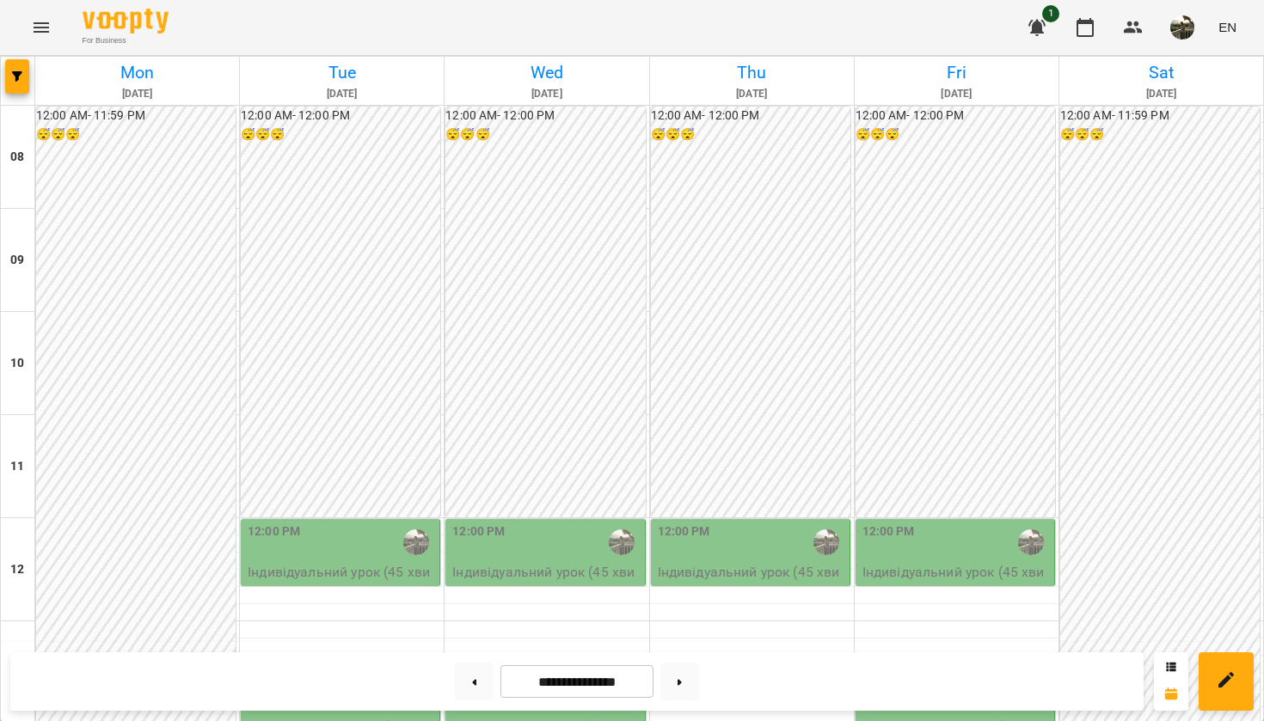
scroll to position [346, 0]
click at [699, 681] on button at bounding box center [679, 682] width 39 height 38
click at [471, 671] on button at bounding box center [474, 682] width 39 height 38
click at [473, 679] on button at bounding box center [474, 682] width 39 height 38
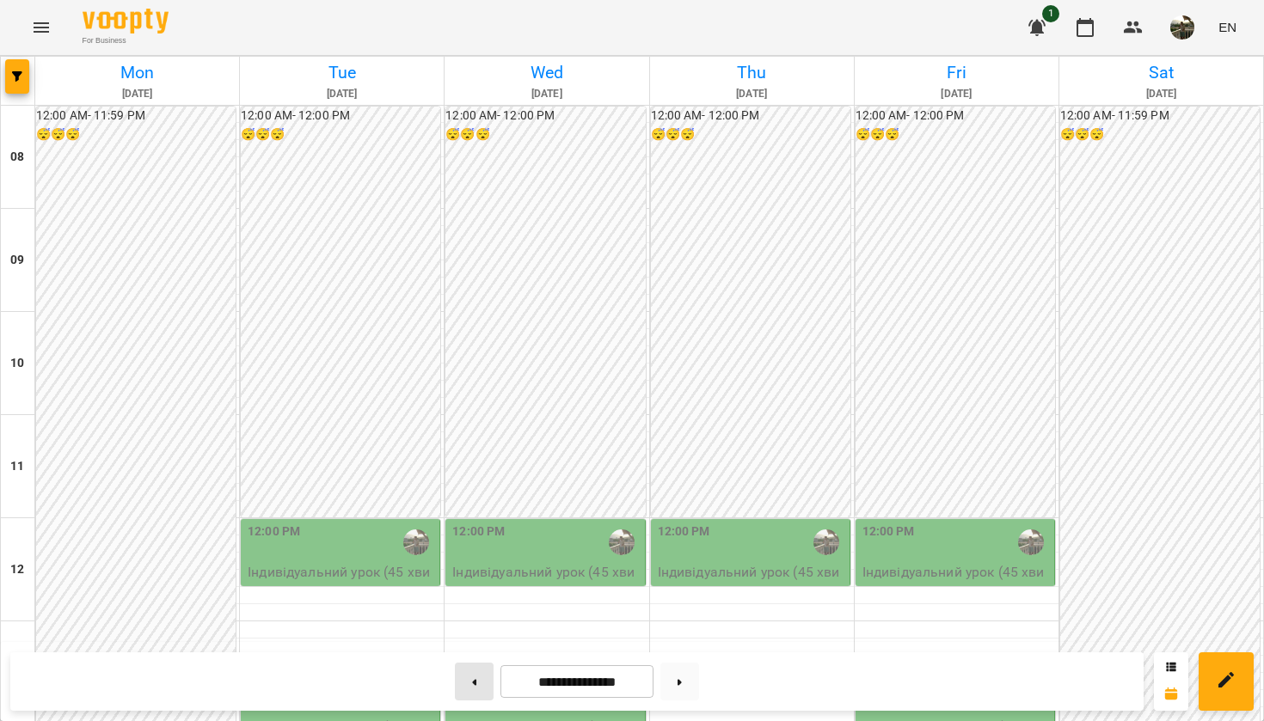
type input "**********"
click at [1025, 25] on button "button" at bounding box center [1036, 27] width 41 height 41
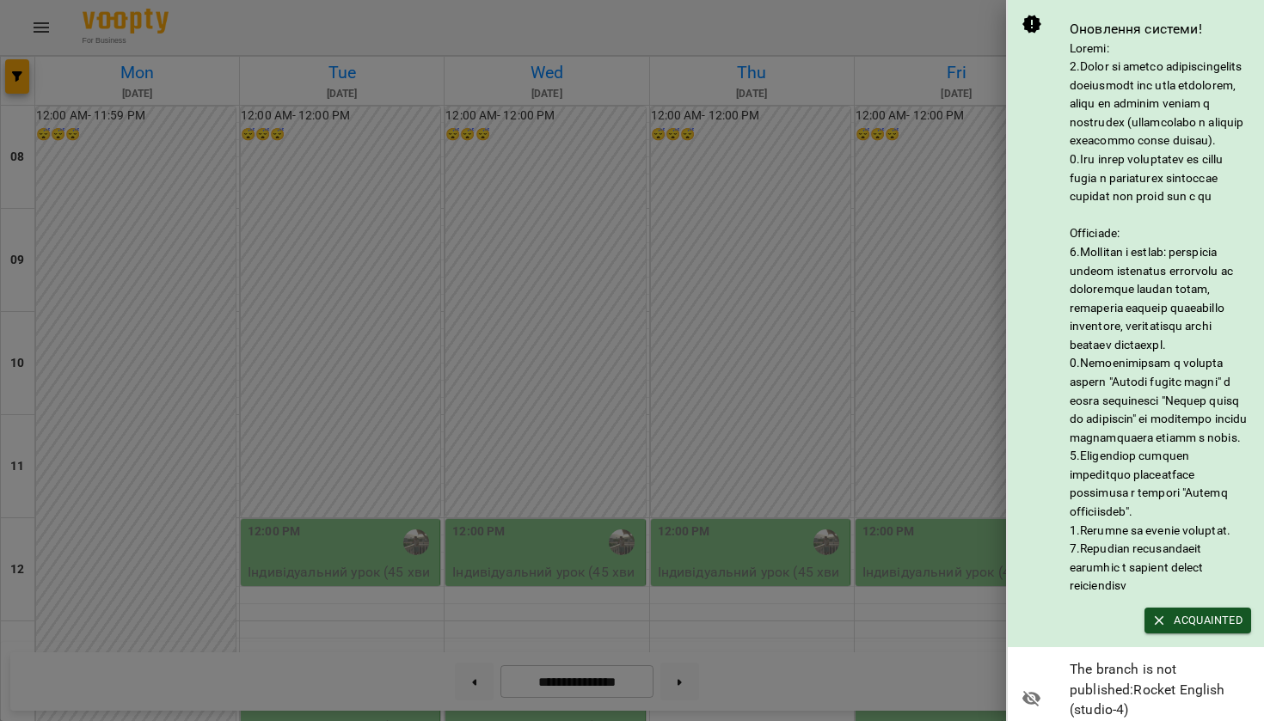
click at [940, 177] on div at bounding box center [632, 360] width 1264 height 721
